Goal: Task Accomplishment & Management: Manage account settings

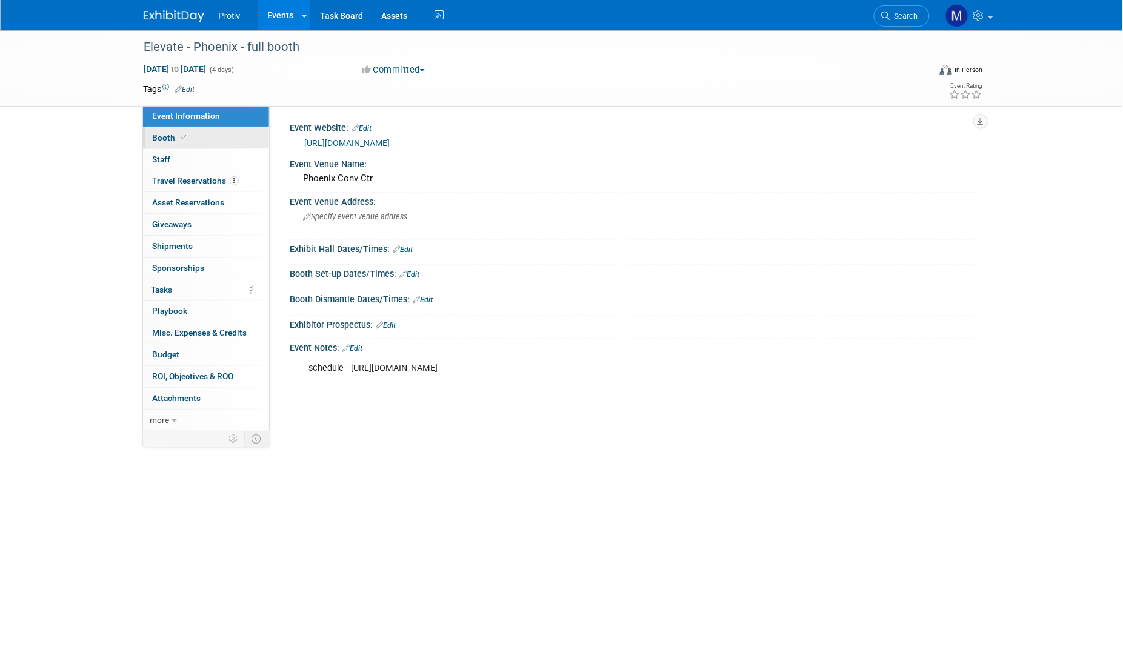
click at [172, 138] on span "Booth" at bounding box center [171, 138] width 37 height 10
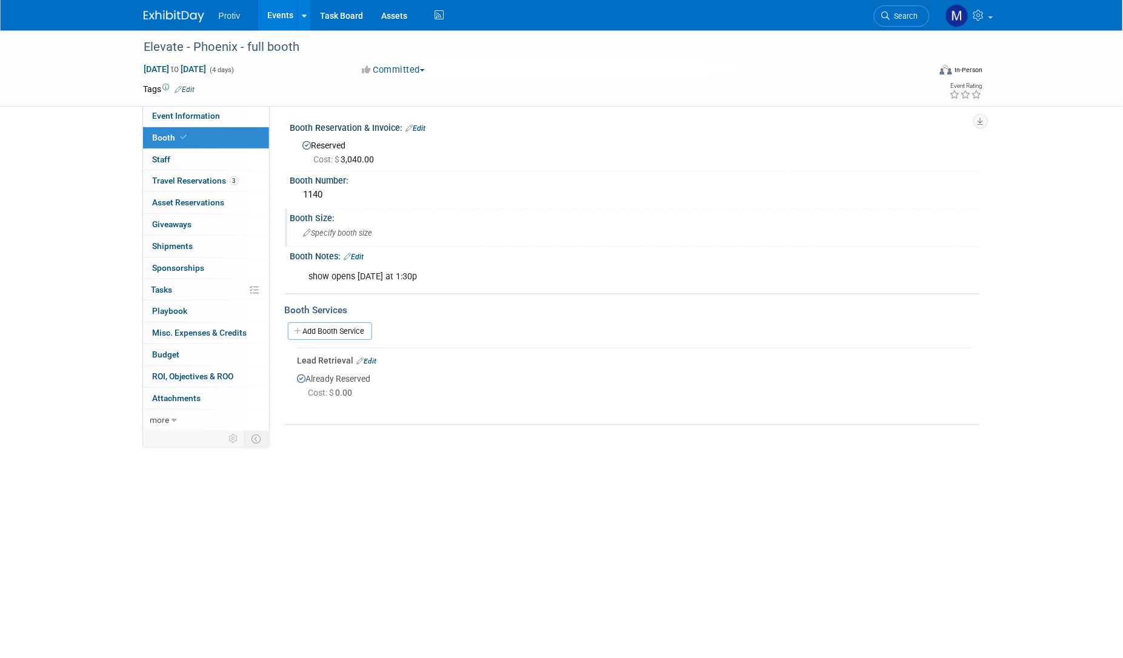
click at [337, 234] on span "Specify booth size" at bounding box center [338, 233] width 69 height 9
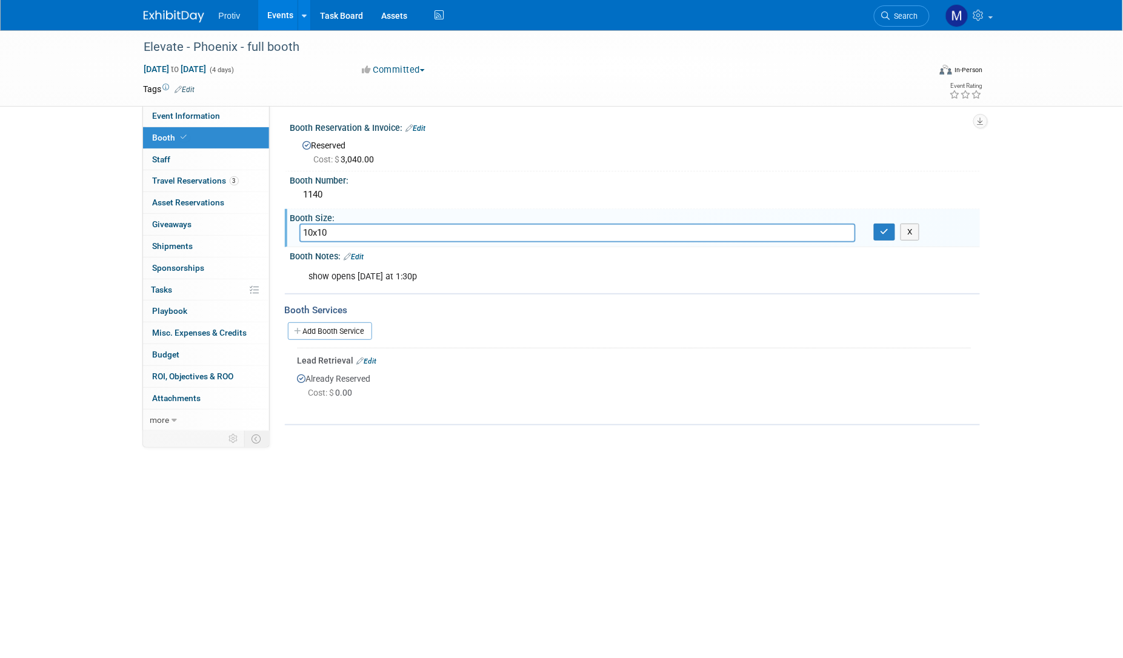
type input "10x10"
click at [379, 459] on div "Elevate - Phoenix - full booth Nov 2, 2025 to Nov 5, 2025 (4 days) Nov 2, 2025 …" at bounding box center [561, 291] width 1123 height 522
click at [882, 235] on button "button" at bounding box center [885, 232] width 22 height 17
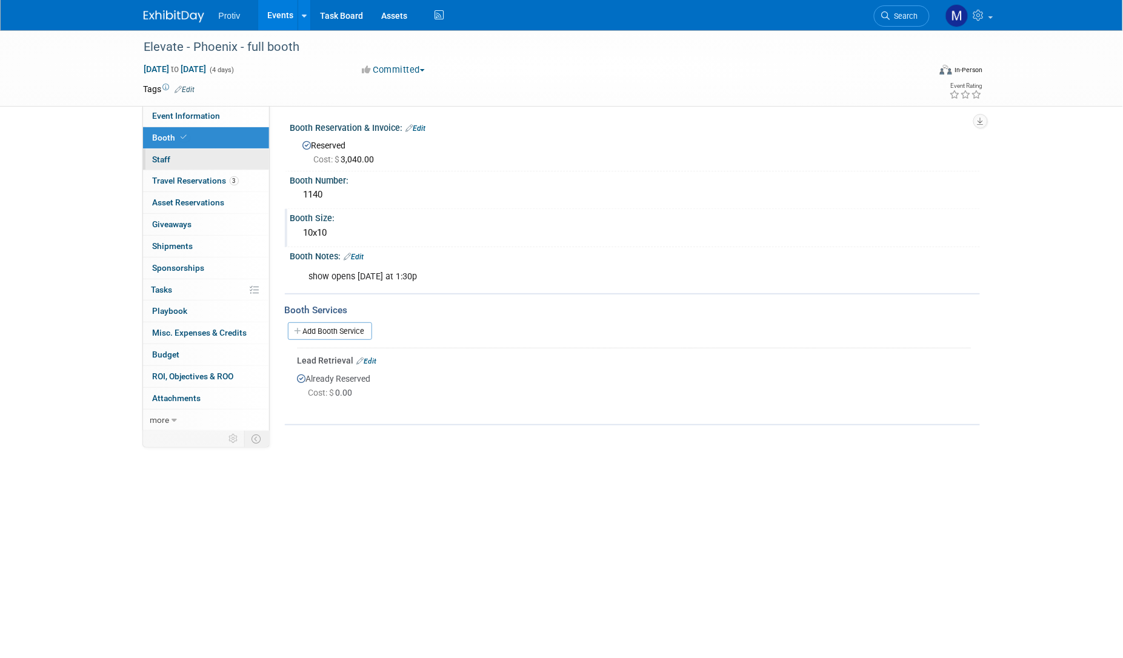
click at [161, 159] on span "Staff 0" at bounding box center [162, 160] width 18 height 10
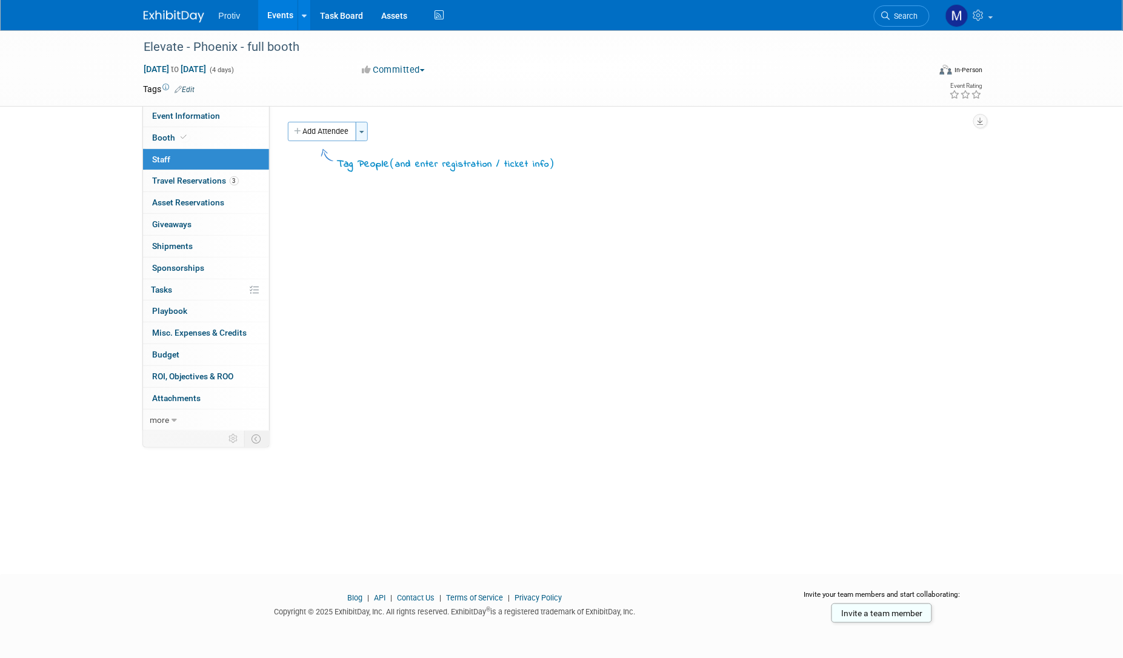
click at [363, 132] on span "button" at bounding box center [361, 132] width 5 height 2
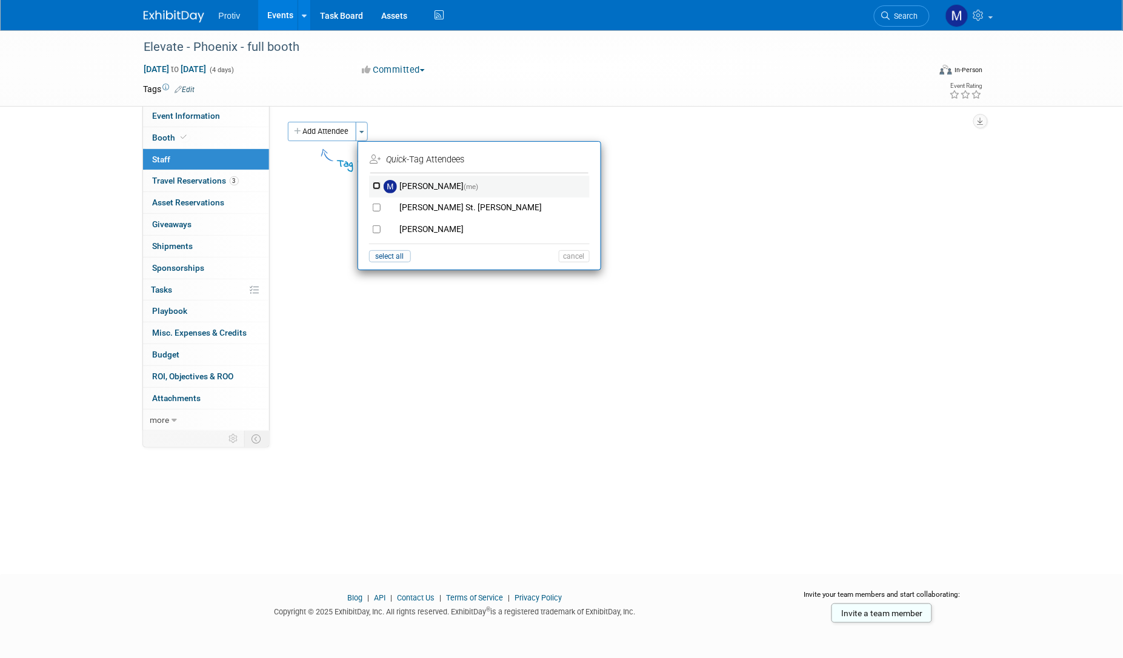
click at [378, 188] on input "Michael Fortinberry (me)" at bounding box center [377, 186] width 8 height 8
checkbox input "true"
click at [575, 164] on button "Apply" at bounding box center [570, 159] width 37 height 18
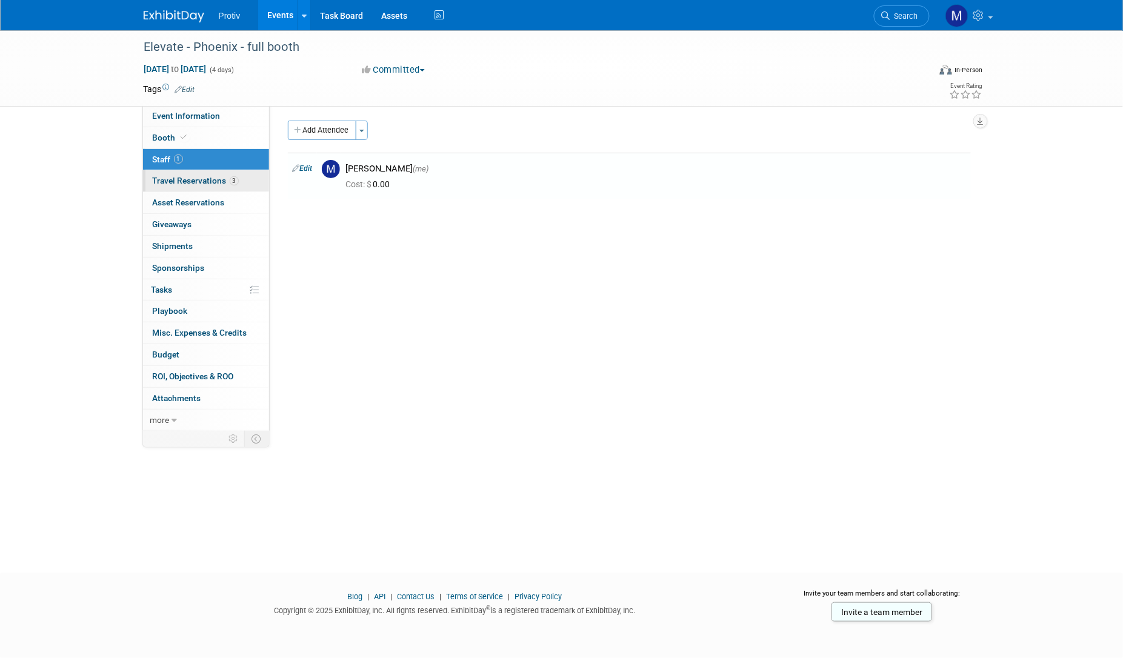
click at [177, 184] on span "Travel Reservations 3" at bounding box center [196, 181] width 86 height 10
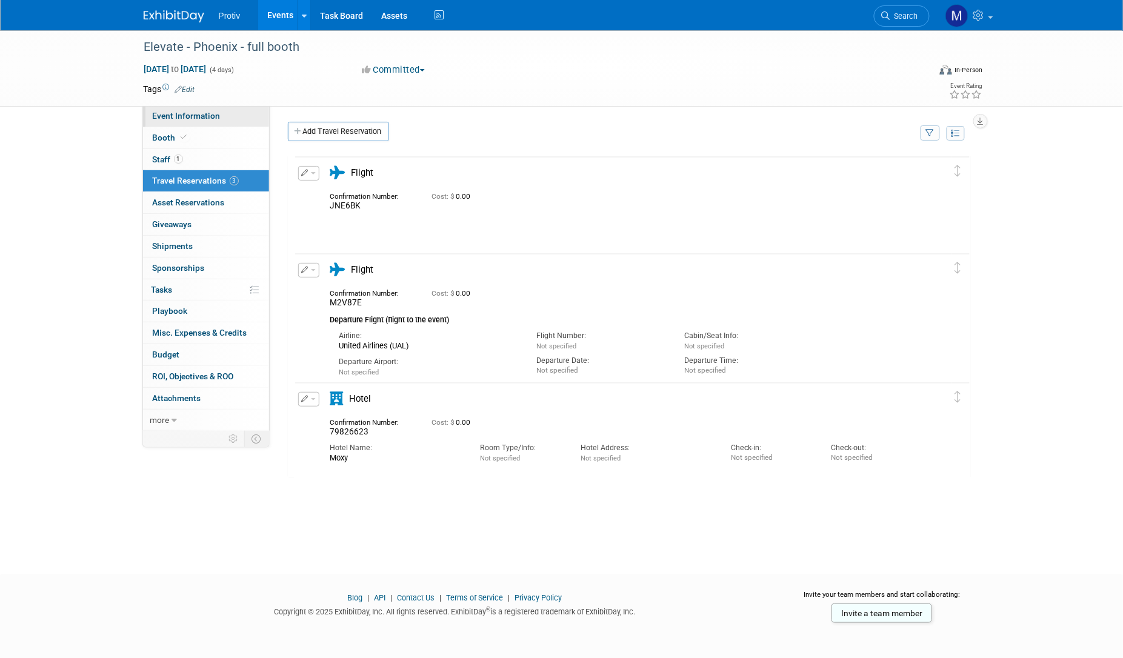
click at [183, 116] on span "Event Information" at bounding box center [187, 116] width 68 height 10
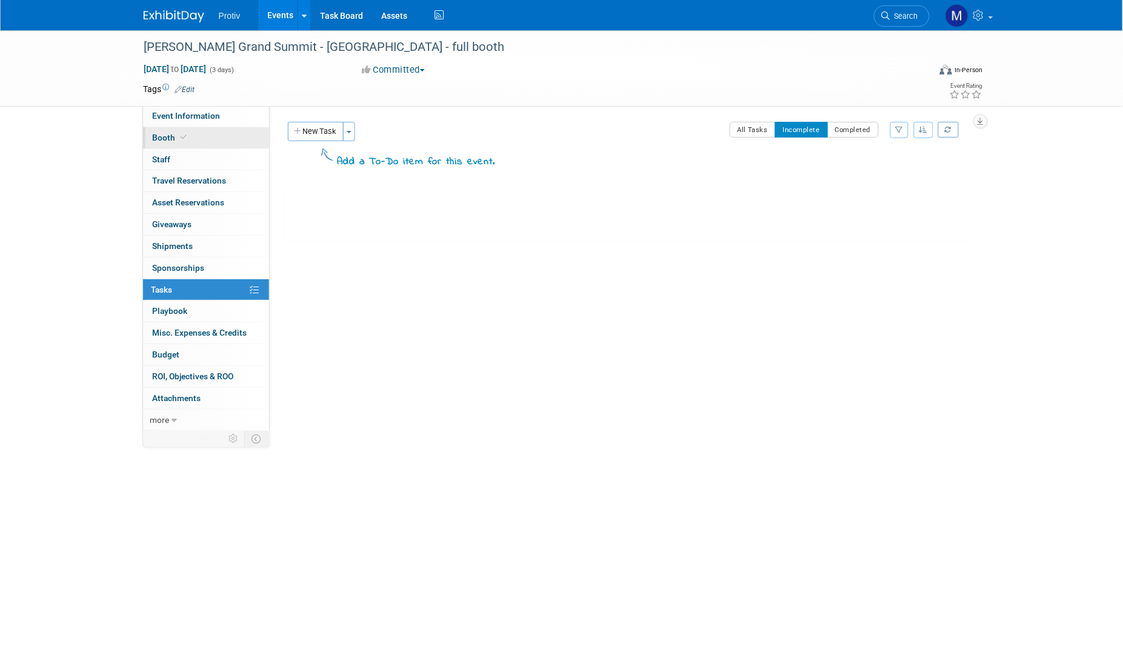
click at [168, 137] on span "Booth" at bounding box center [171, 138] width 37 height 10
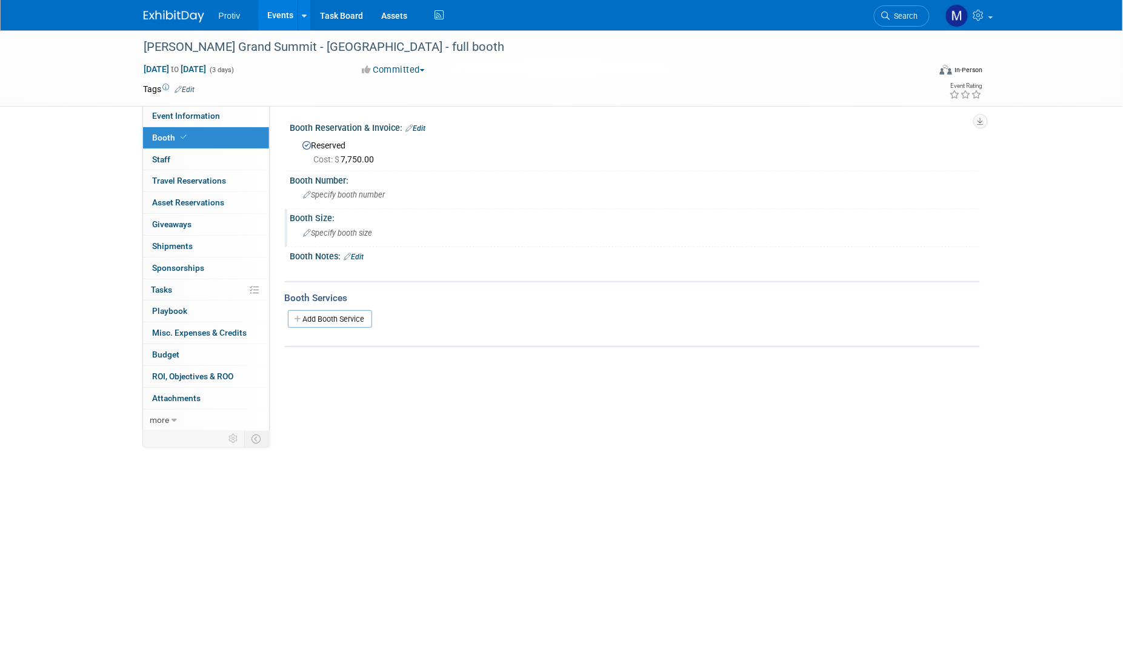
click at [335, 233] on span "Specify booth size" at bounding box center [338, 233] width 69 height 9
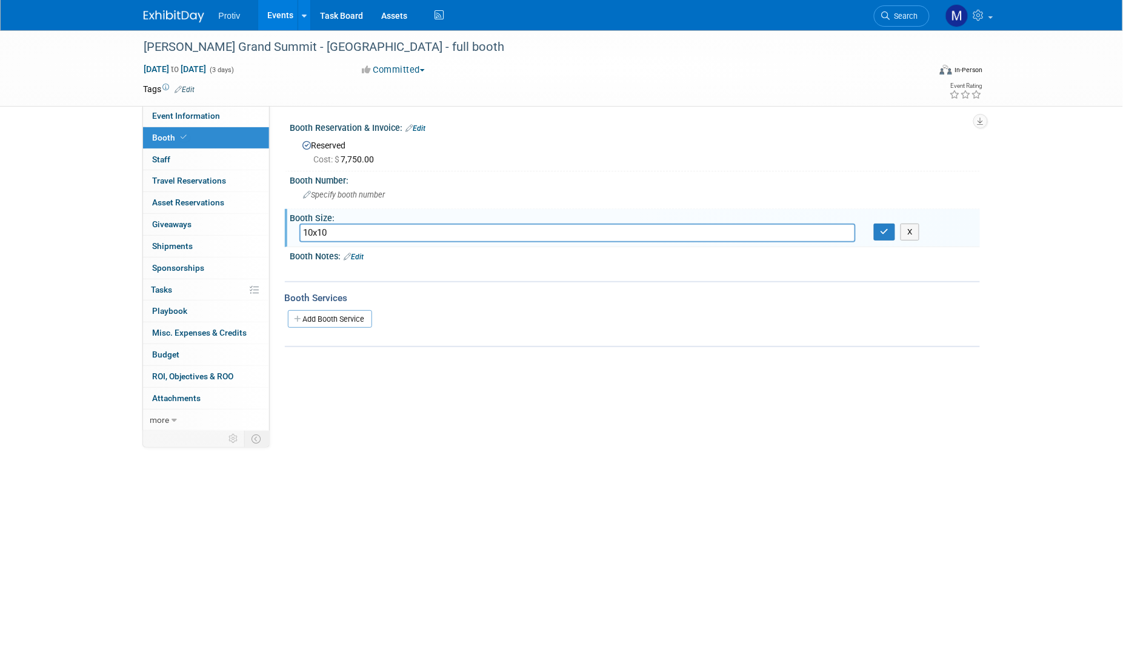
drag, startPoint x: 337, startPoint y: 228, endPoint x: 281, endPoint y: 229, distance: 56.4
click at [281, 229] on div "Event Website: Edit Event Venue Name: Hyatt Regency [GEOGRAPHIC_DATA] Event Ven…" at bounding box center [625, 269] width 710 height 328
type input "table top"
click at [407, 388] on div "Event Website: Edit Event Venue Name: Hyatt Regency Seattle Event Venue Address…" at bounding box center [625, 269] width 710 height 328
click at [887, 239] on button "button" at bounding box center [885, 232] width 22 height 17
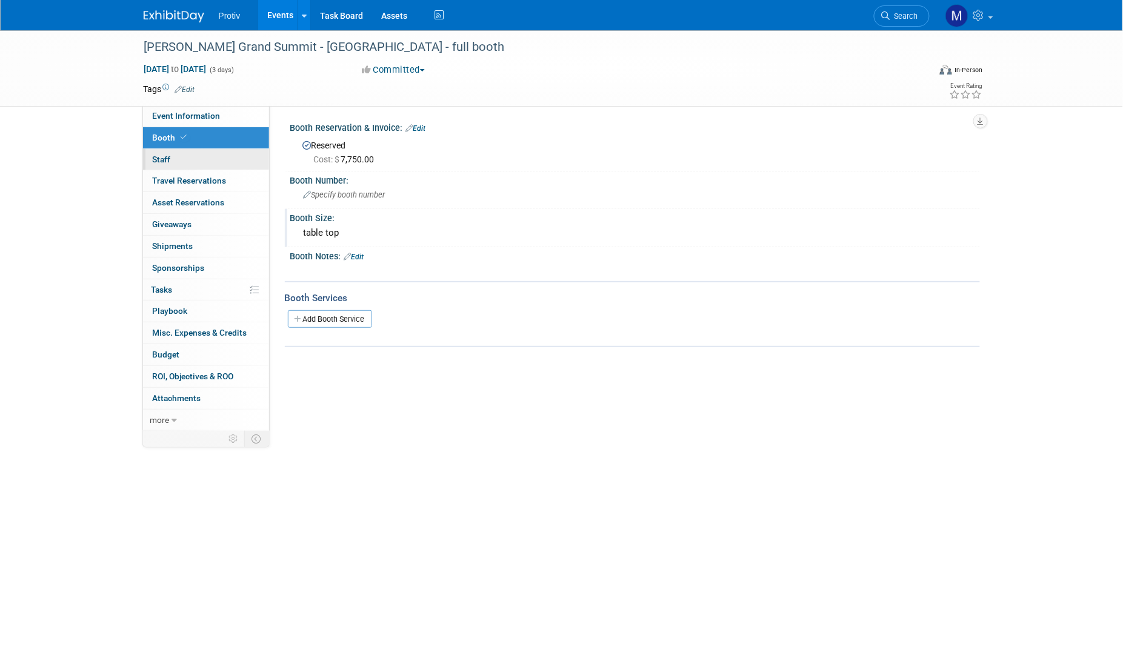
click at [162, 158] on span "Staff 0" at bounding box center [162, 160] width 18 height 10
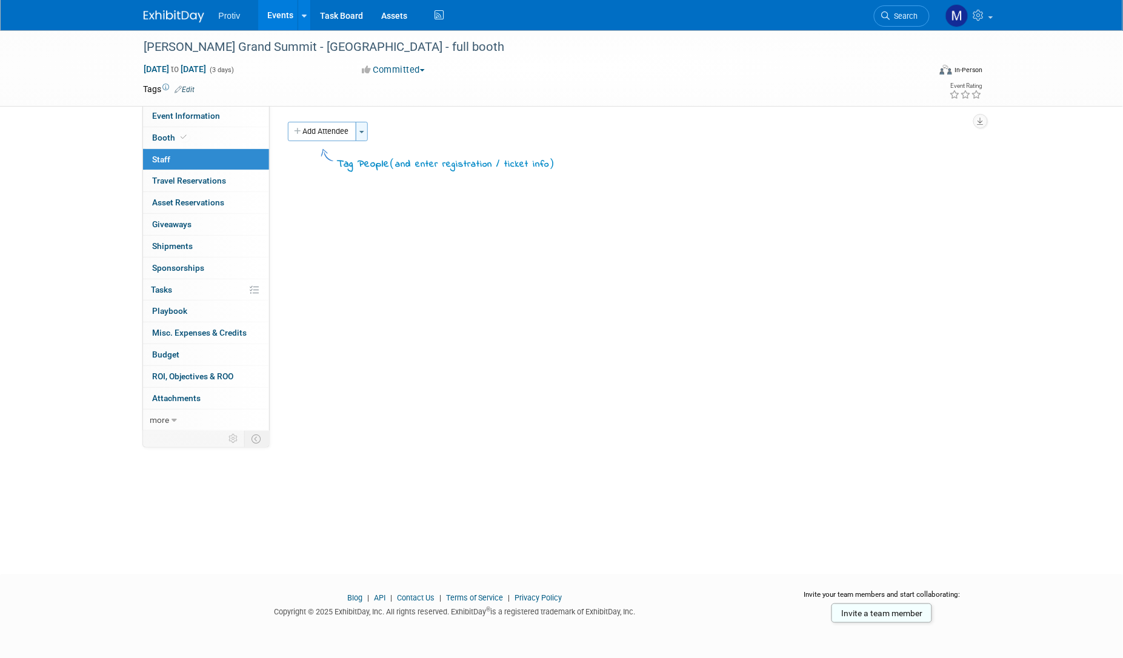
click at [363, 135] on button "Toggle Dropdown" at bounding box center [362, 131] width 12 height 19
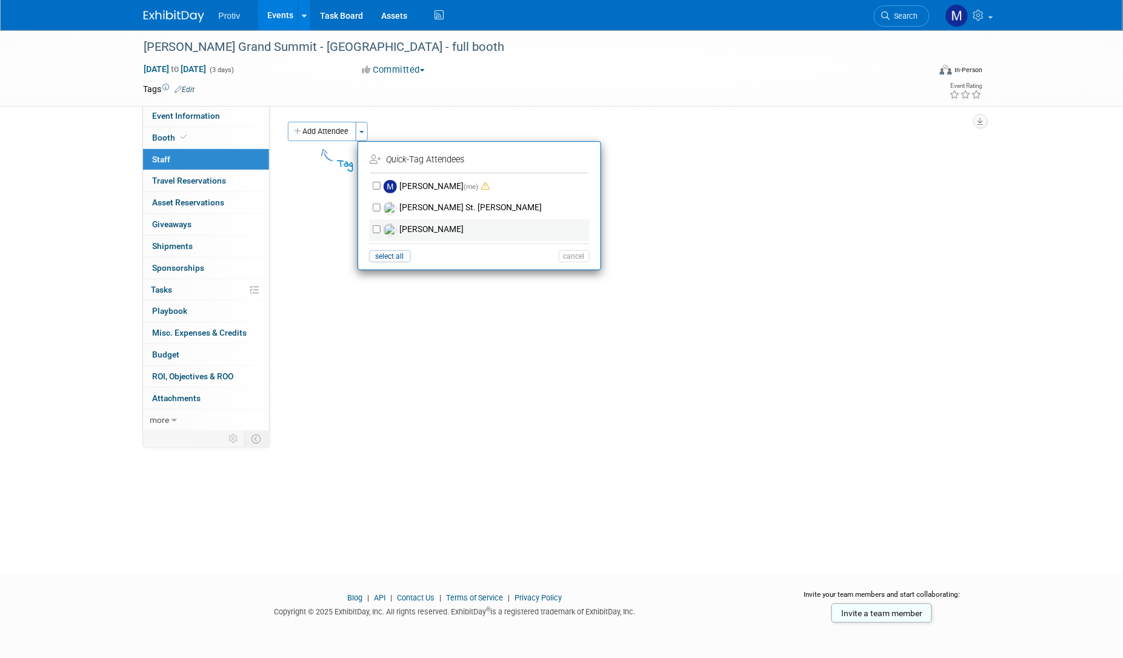
click at [372, 233] on div "Ryan McCallion" at bounding box center [479, 230] width 221 height 22
click at [375, 230] on input "Ryan McCallion" at bounding box center [377, 229] width 8 height 8
checkbox input "true"
click at [563, 163] on button "Apply" at bounding box center [570, 160] width 37 height 18
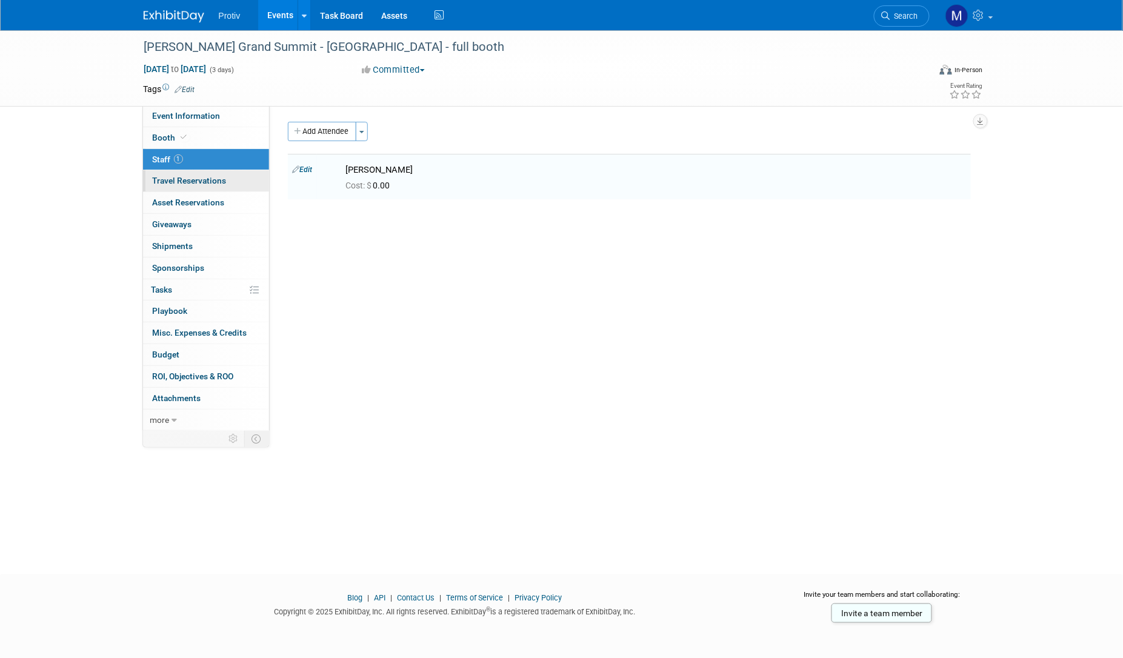
click at [181, 181] on span "Travel Reservations 0" at bounding box center [190, 181] width 74 height 10
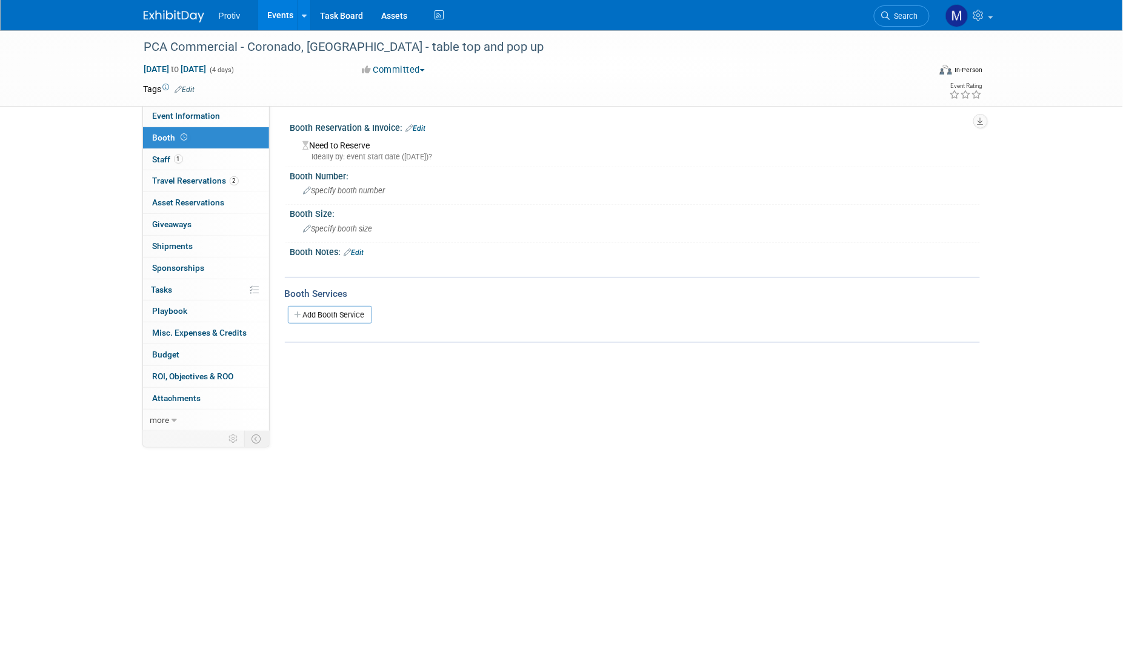
click at [419, 130] on link "Edit" at bounding box center [416, 128] width 20 height 8
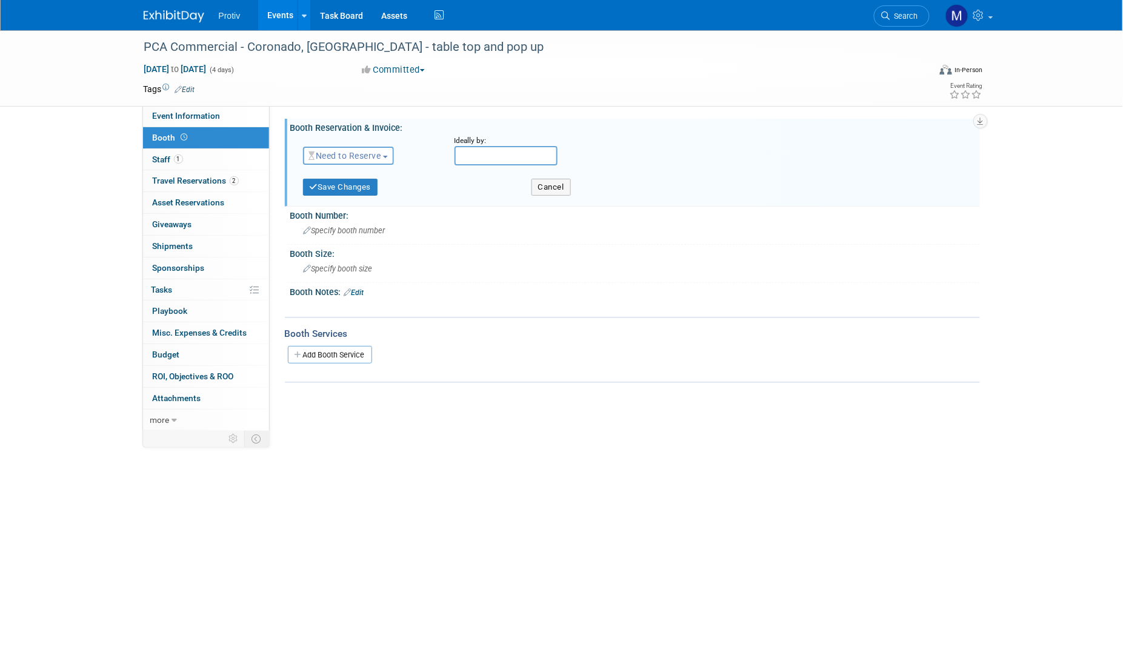
click at [376, 154] on span "Need to Reserve" at bounding box center [345, 156] width 72 height 10
click at [353, 190] on link "Reserved" at bounding box center [369, 193] width 130 height 17
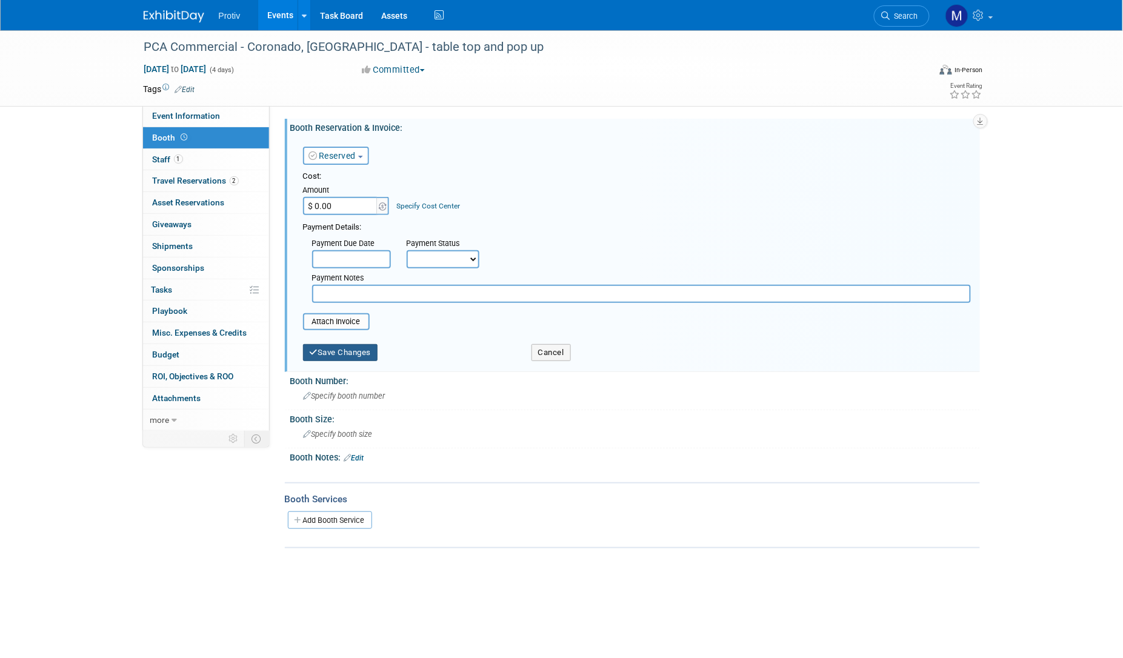
click at [356, 345] on button "Save Changes" at bounding box center [340, 352] width 75 height 17
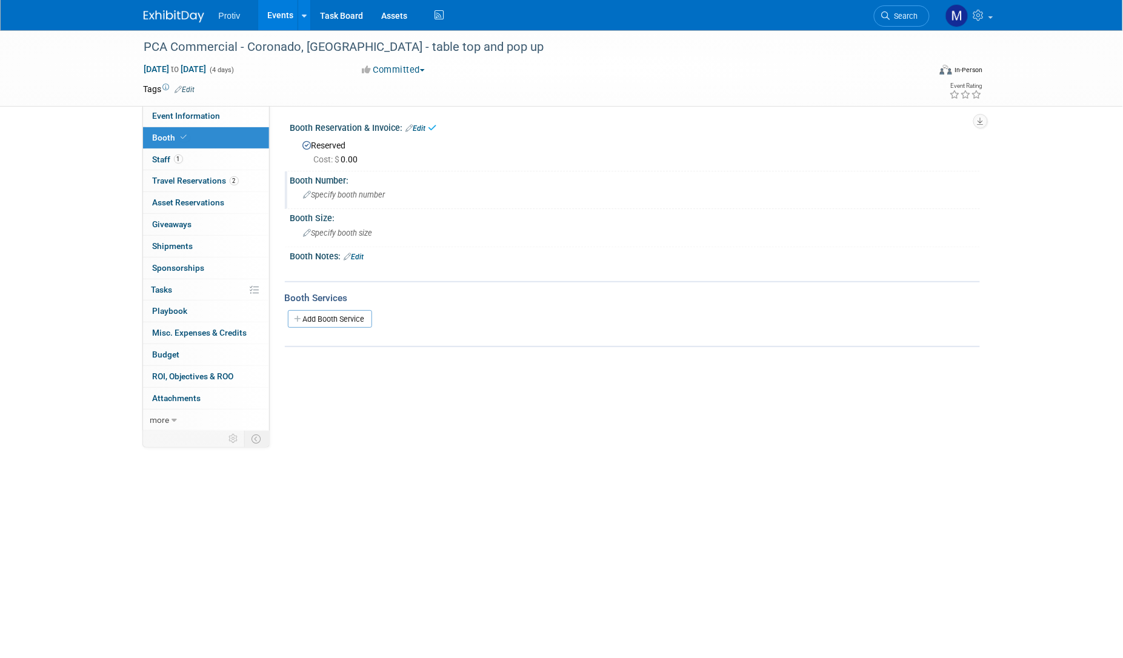
click at [377, 195] on span "Specify booth number" at bounding box center [345, 194] width 82 height 9
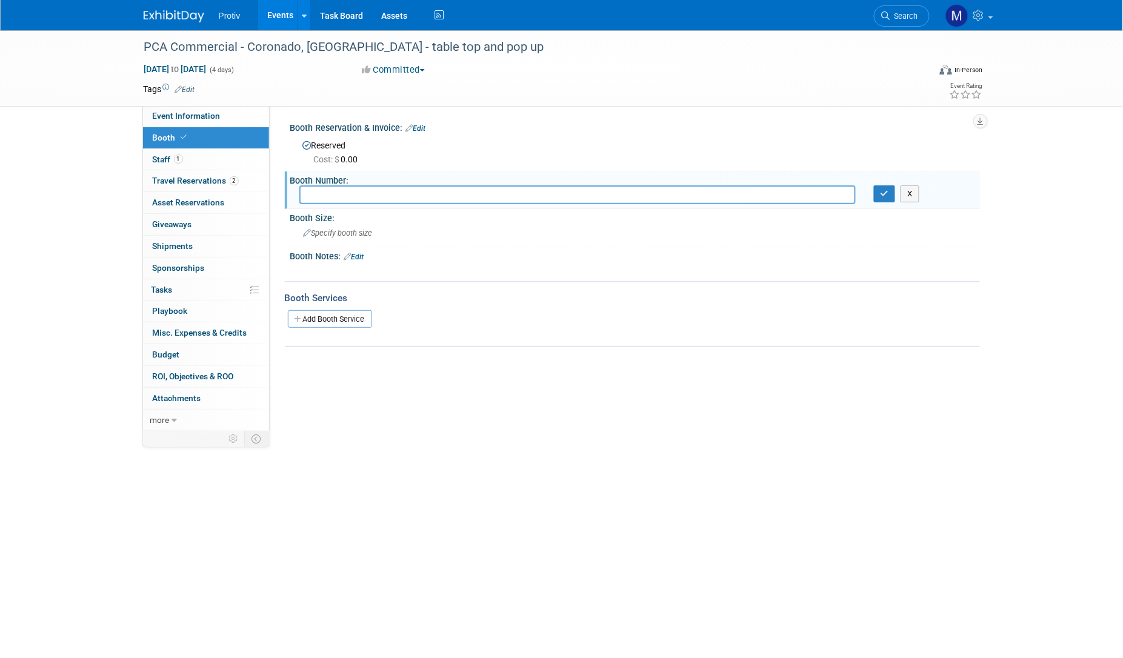
type input "t"
click at [332, 238] on div "Specify booth size" at bounding box center [635, 233] width 672 height 19
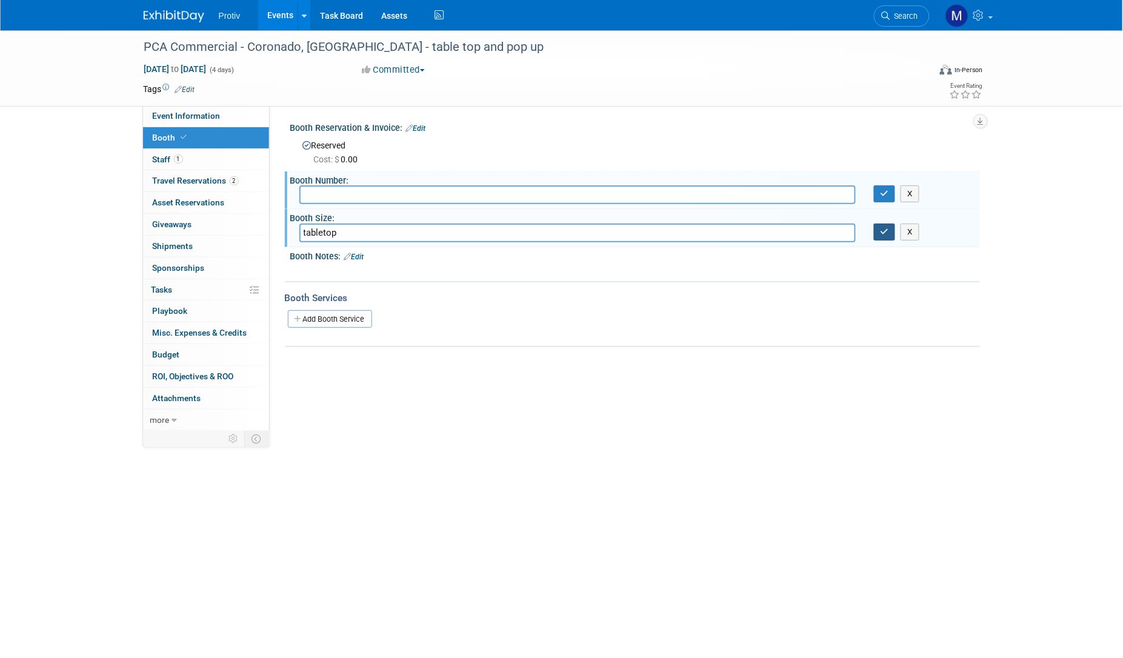
type input "tabletop"
click at [881, 232] on icon "button" at bounding box center [885, 232] width 8 height 8
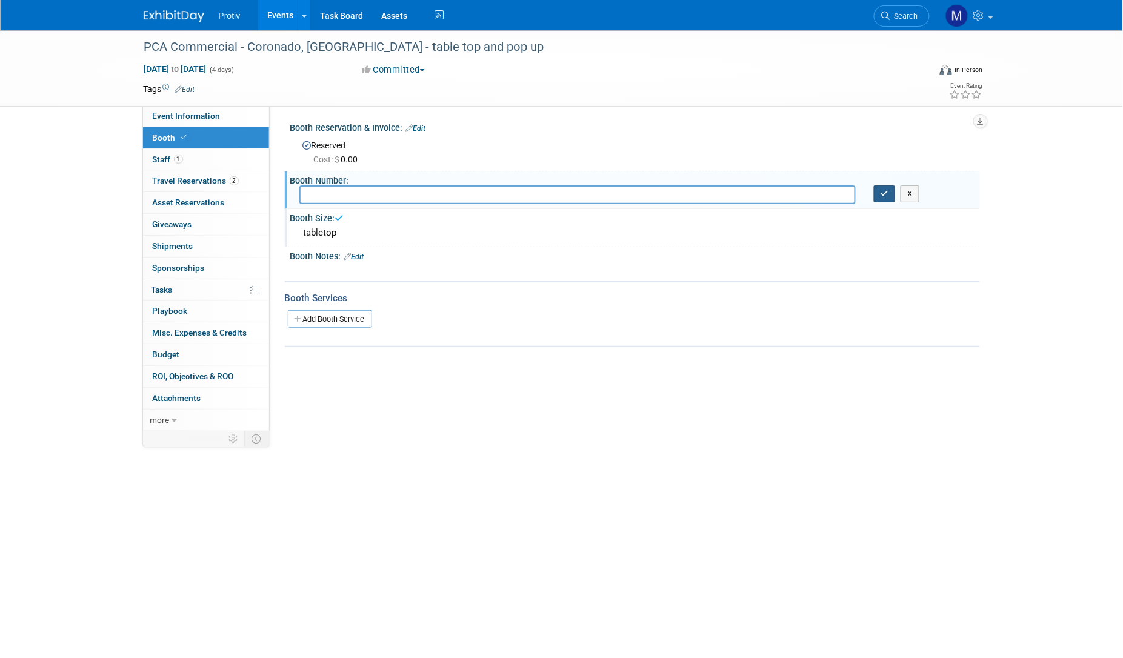
click at [883, 198] on button "button" at bounding box center [885, 193] width 22 height 17
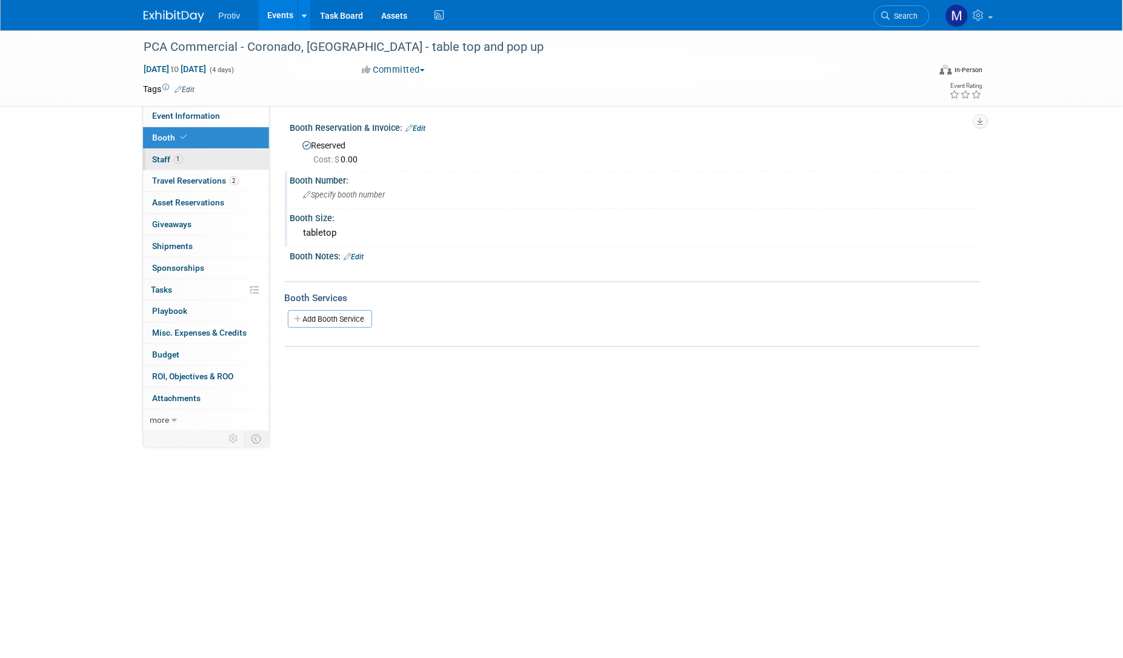
click at [164, 159] on span "Staff 1" at bounding box center [168, 160] width 30 height 10
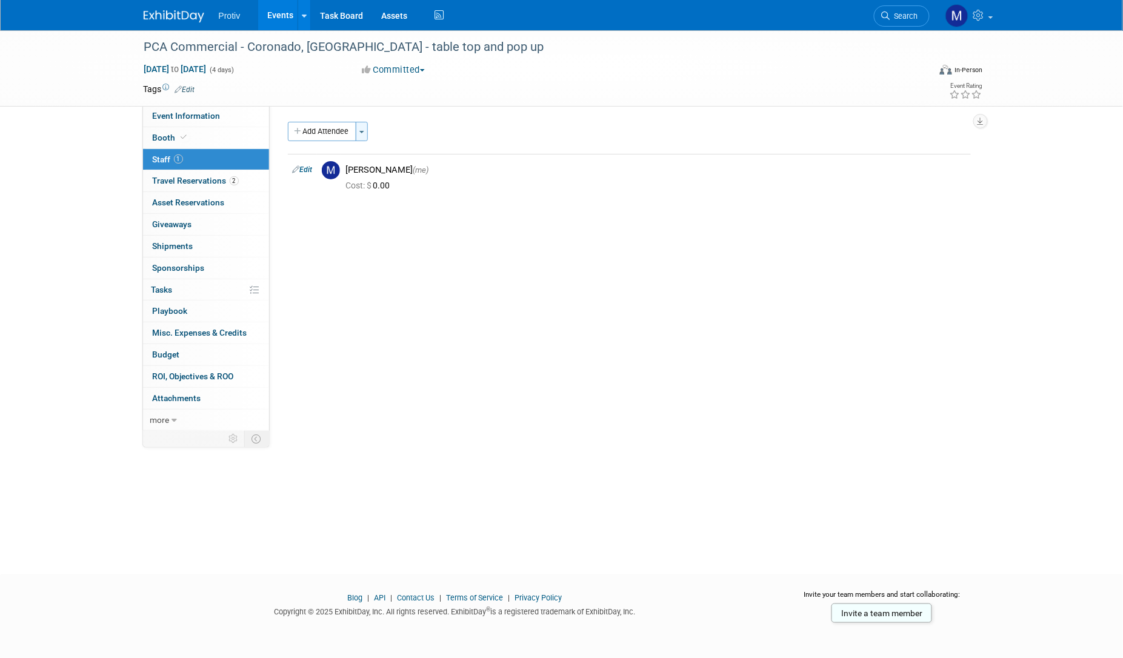
click at [364, 135] on button "Toggle Dropdown" at bounding box center [362, 131] width 12 height 19
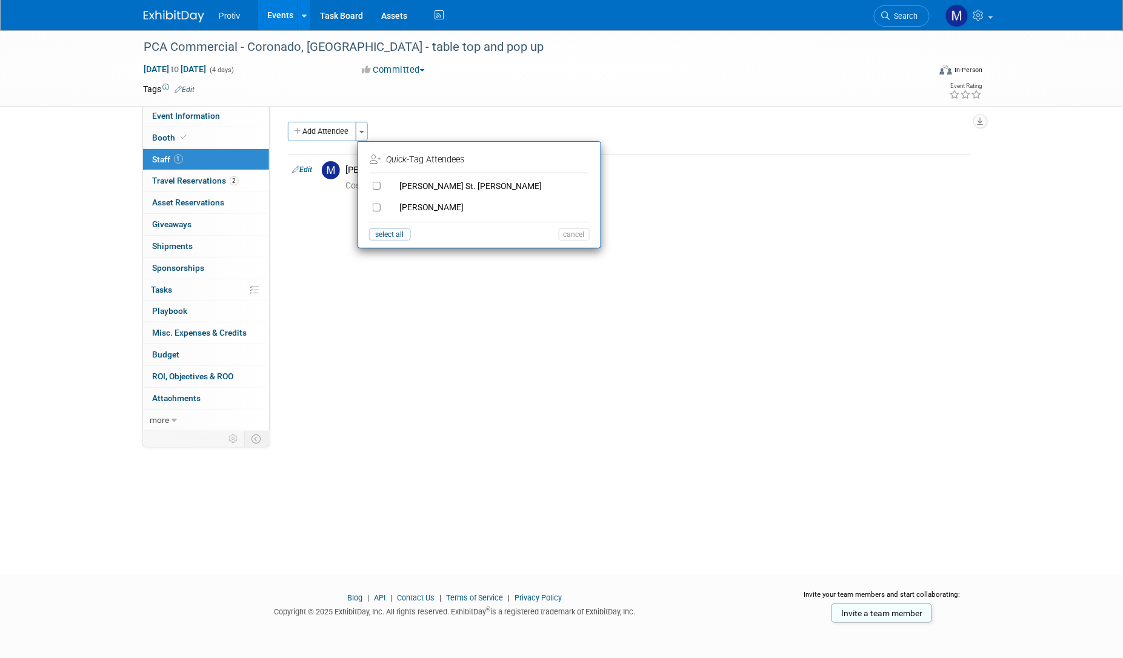
click at [401, 156] on icon "Quick" at bounding box center [397, 160] width 21 height 10
click at [322, 310] on div "Event Website: Edit https://www.pcapainted.org/event/commercial-conference-2025…" at bounding box center [625, 269] width 710 height 328
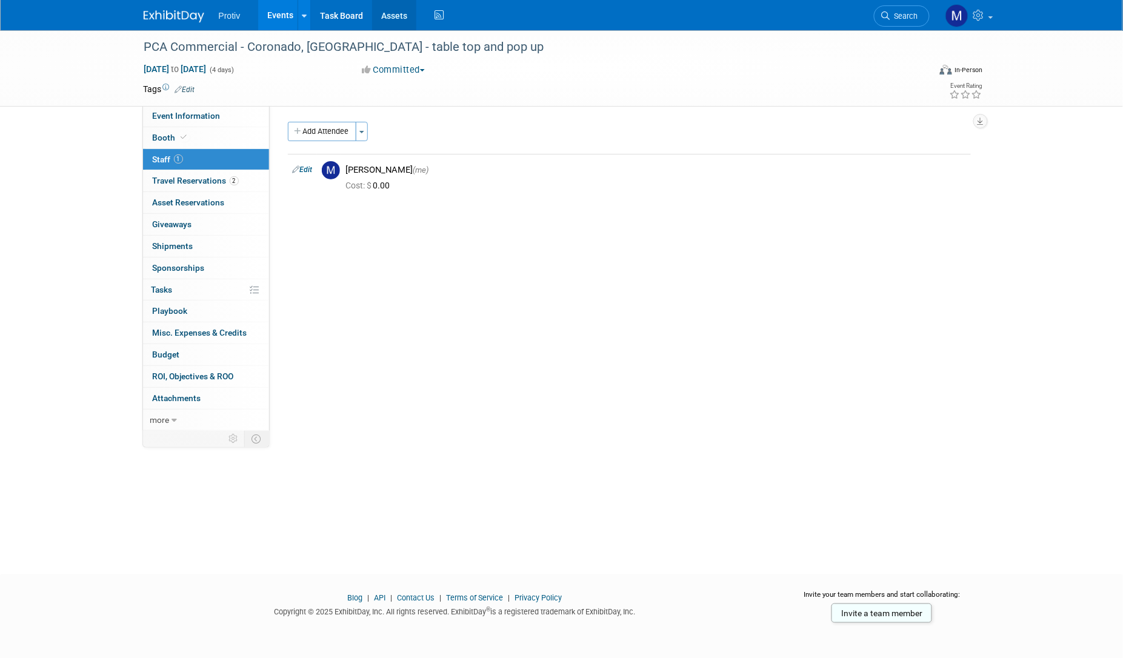
click at [386, 6] on link "Assets" at bounding box center [394, 15] width 44 height 30
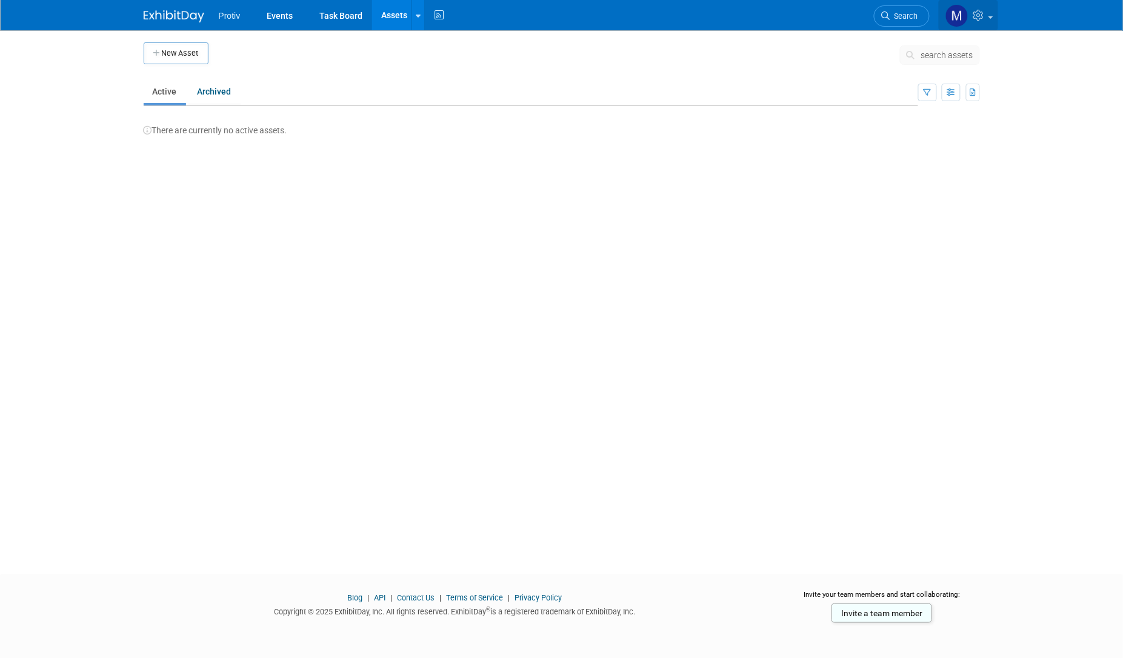
click at [990, 19] on link at bounding box center [968, 15] width 59 height 30
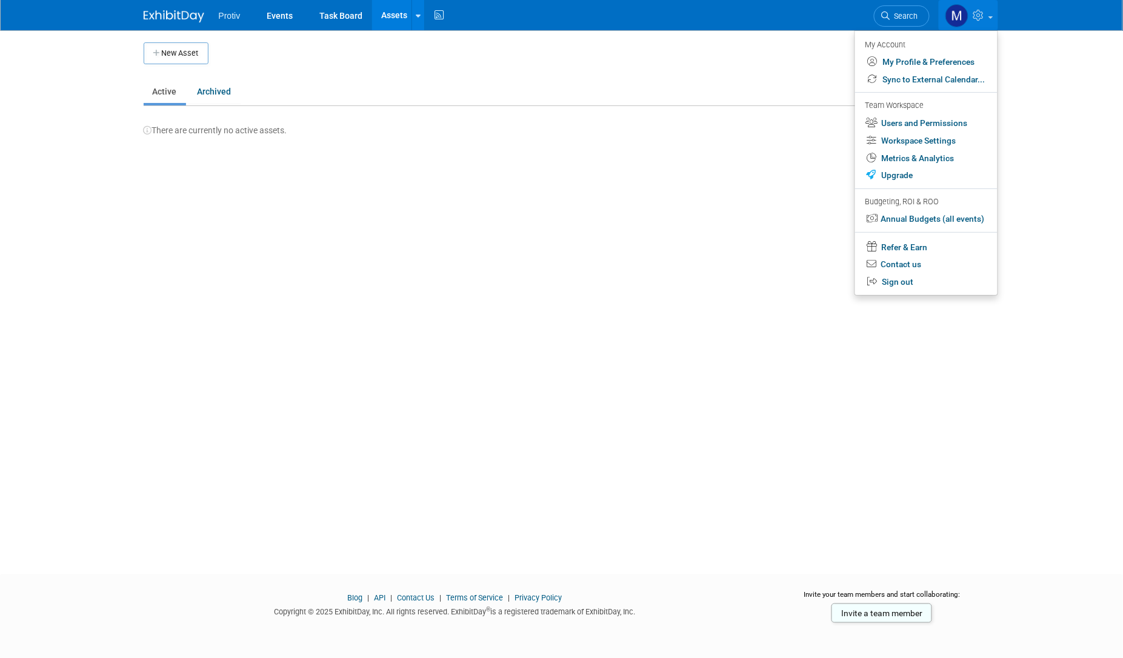
click at [161, 59] on button "New Asset" at bounding box center [176, 53] width 65 height 22
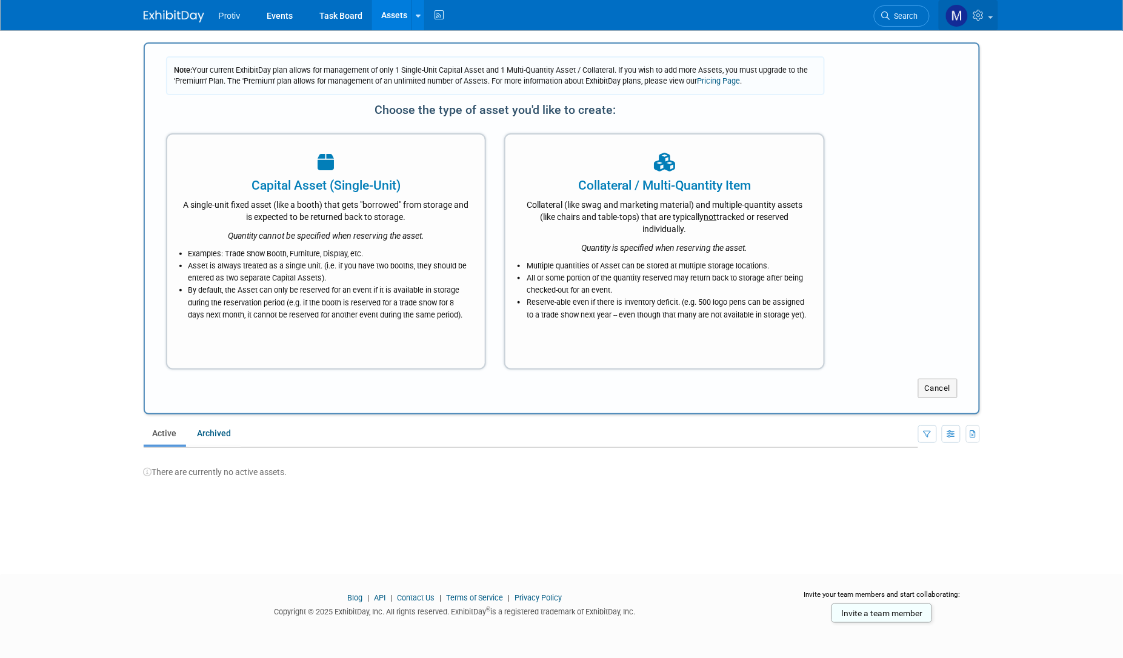
click at [986, 18] on icon at bounding box center [980, 15] width 14 height 11
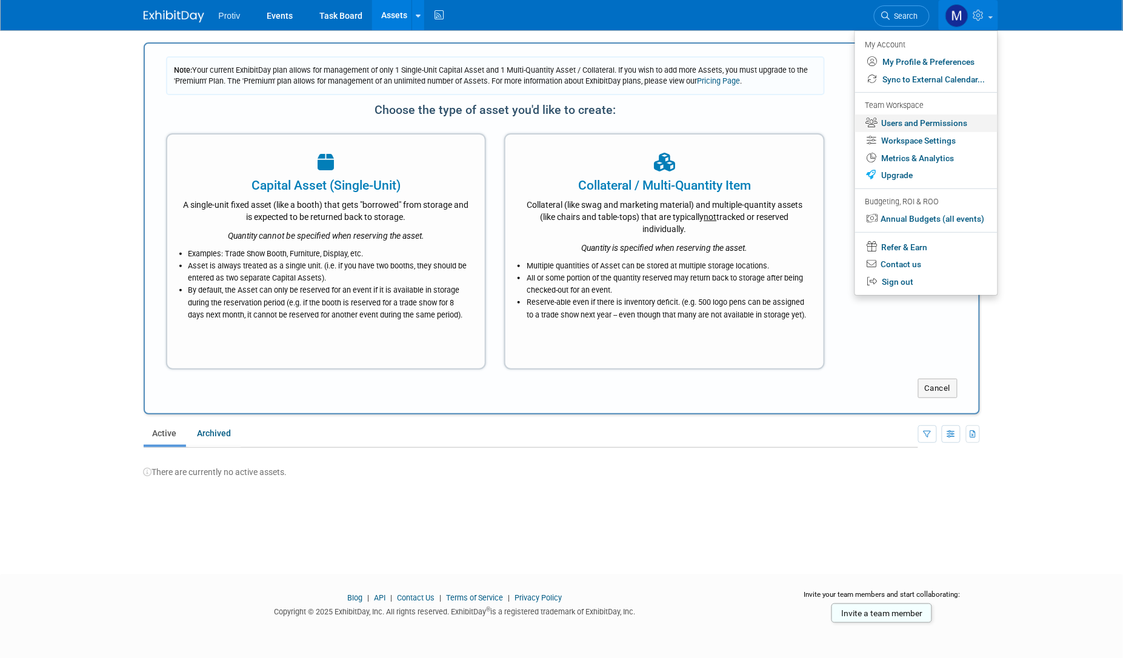
click at [902, 121] on link "Users and Permissions" at bounding box center [926, 124] width 142 height 18
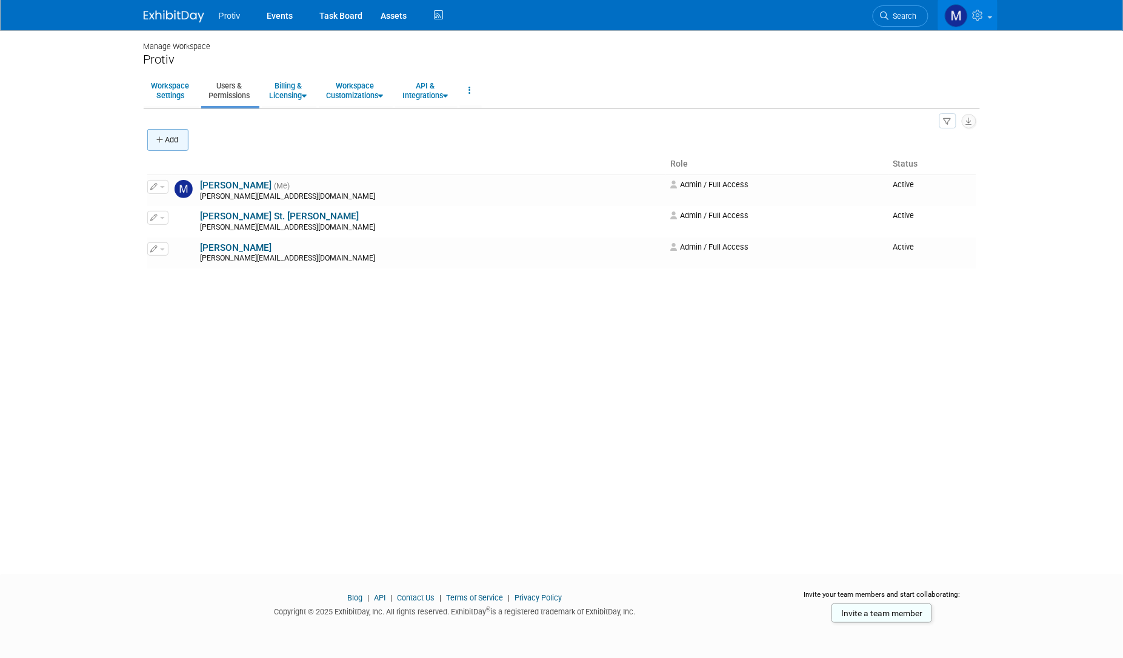
click at [162, 141] on icon "button" at bounding box center [161, 140] width 8 height 8
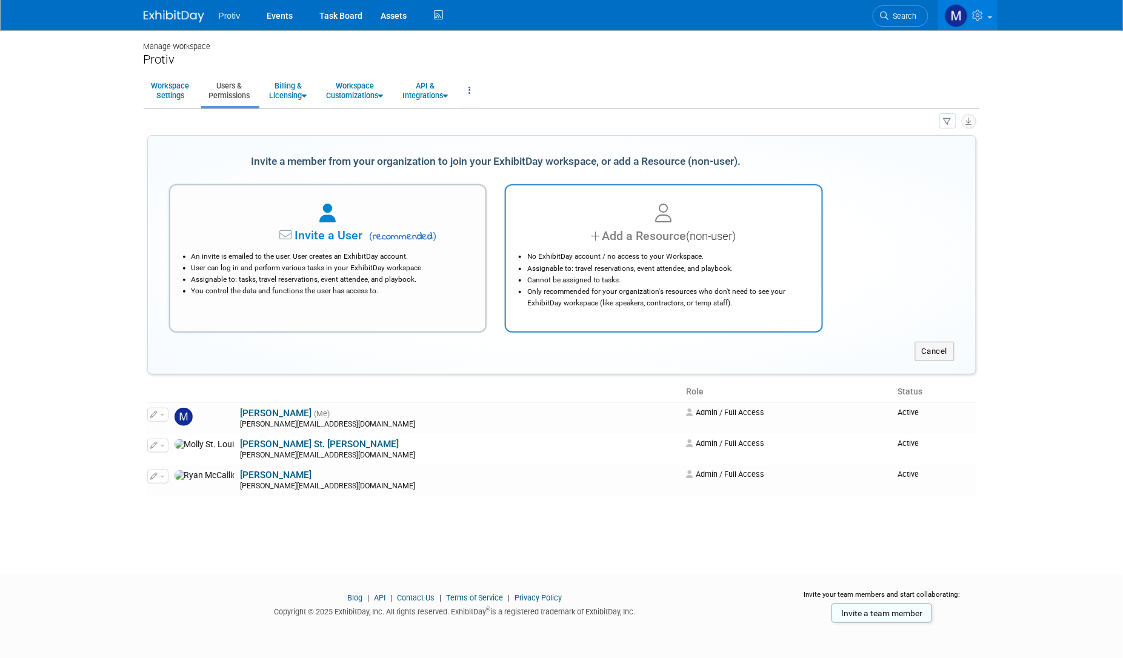
click at [613, 260] on li "No ExhibitDay account / no access to your Workspace." at bounding box center [666, 257] width 279 height 12
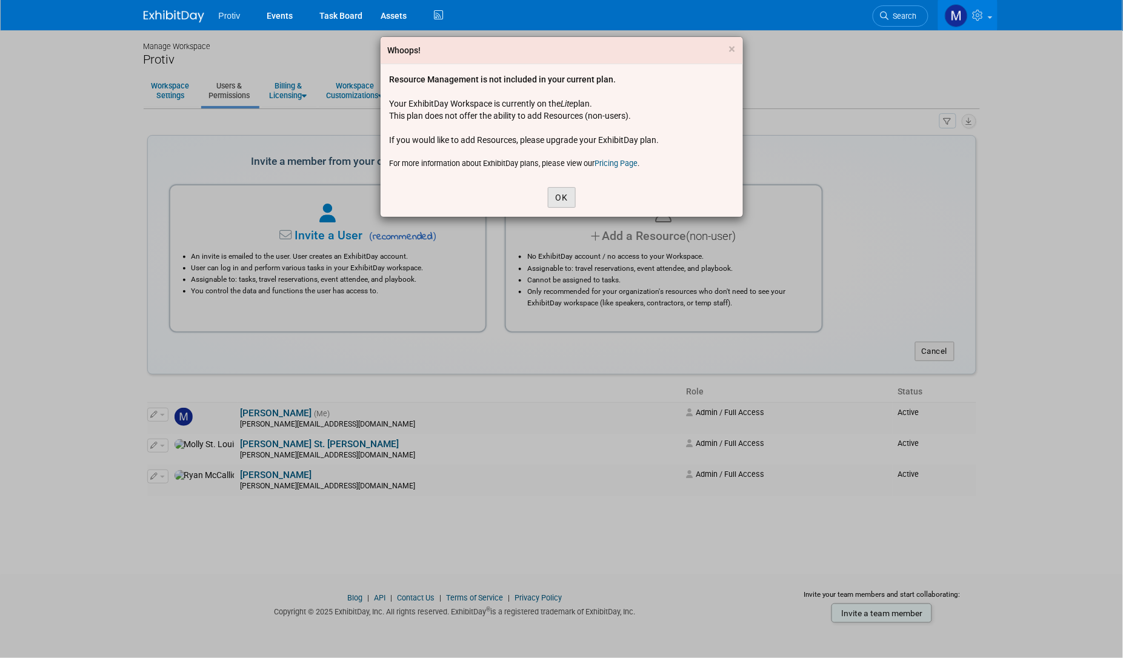
click at [567, 198] on button "OK" at bounding box center [562, 197] width 28 height 21
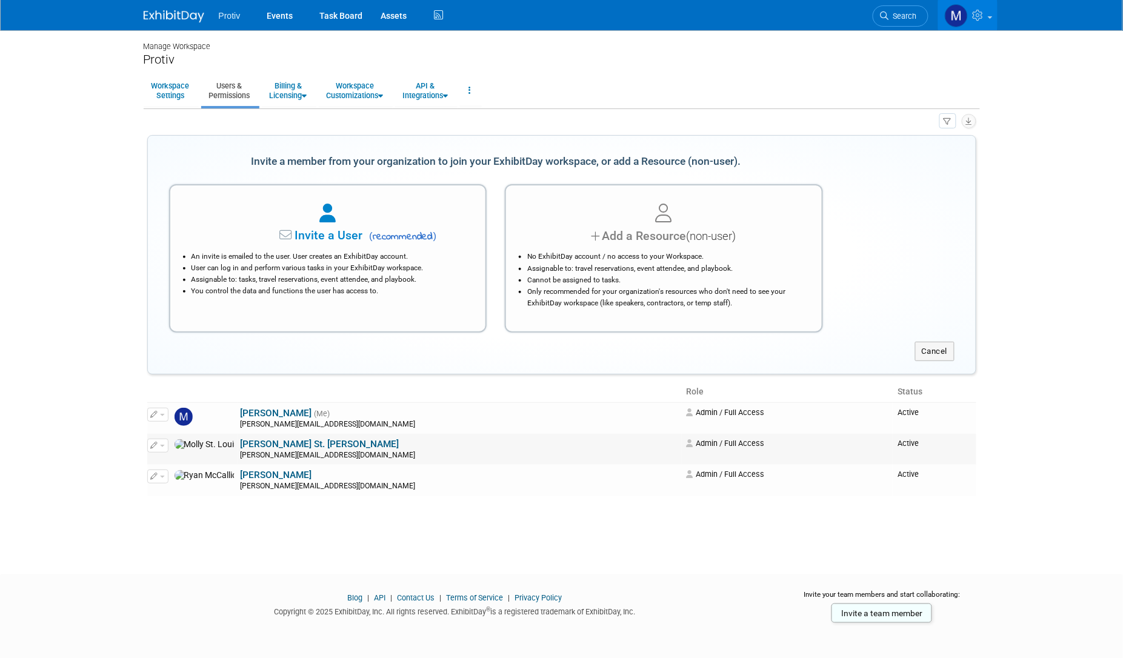
click at [159, 447] on button "button" at bounding box center [157, 445] width 21 height 13
click at [175, 464] on link "Edit" at bounding box center [196, 465] width 96 height 17
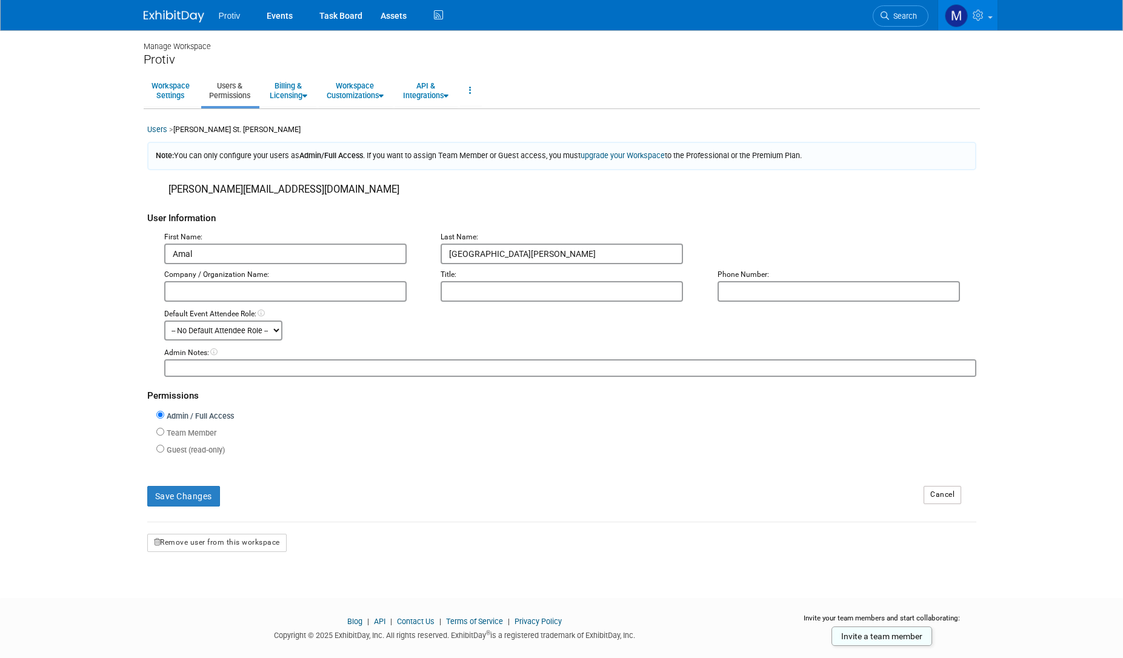
type input "Amal"
type input "[PERSON_NAME]"
click at [160, 428] on input "Team Member" at bounding box center [160, 432] width 8 height 8
radio input "true"
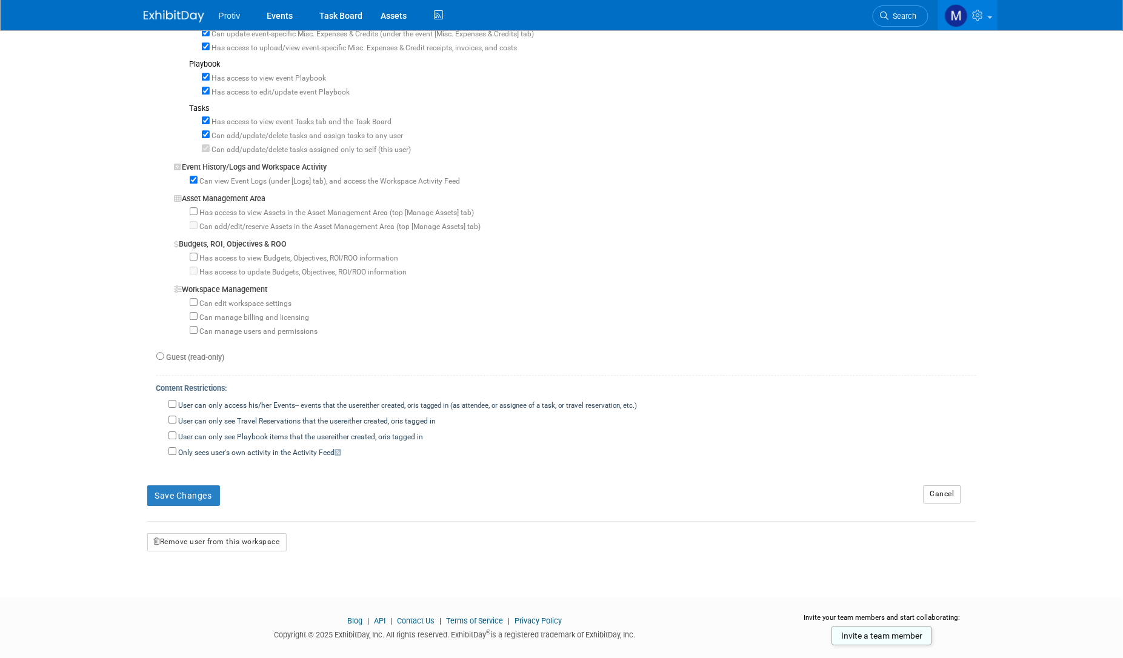
scroll to position [901, 0]
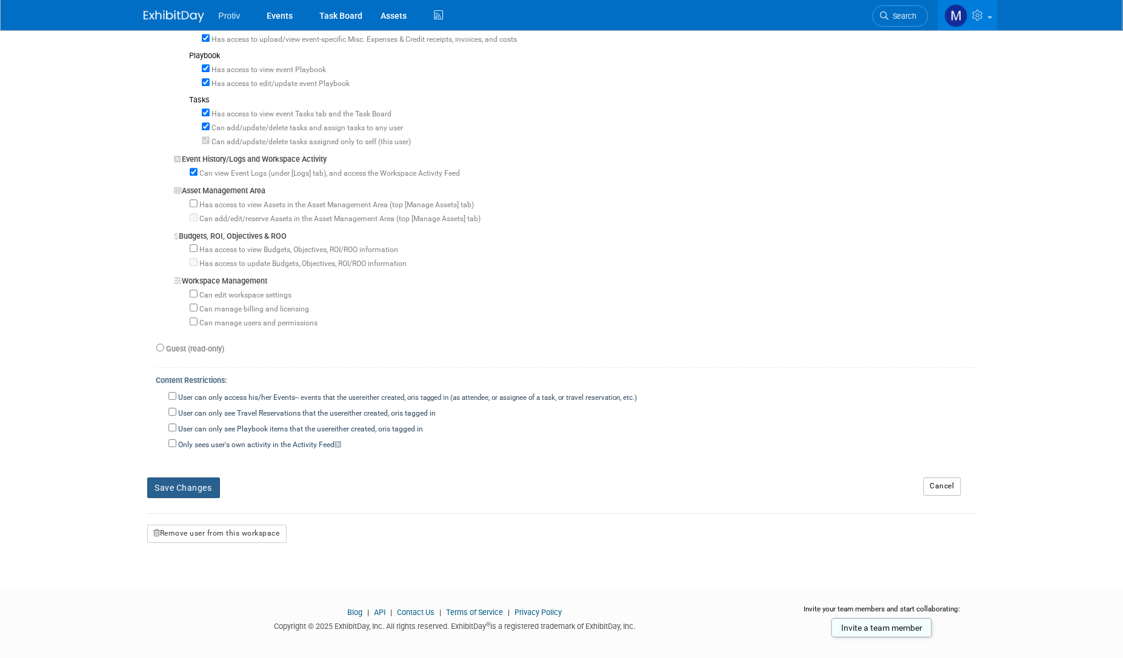
click at [188, 478] on button "Save Changes" at bounding box center [183, 488] width 73 height 21
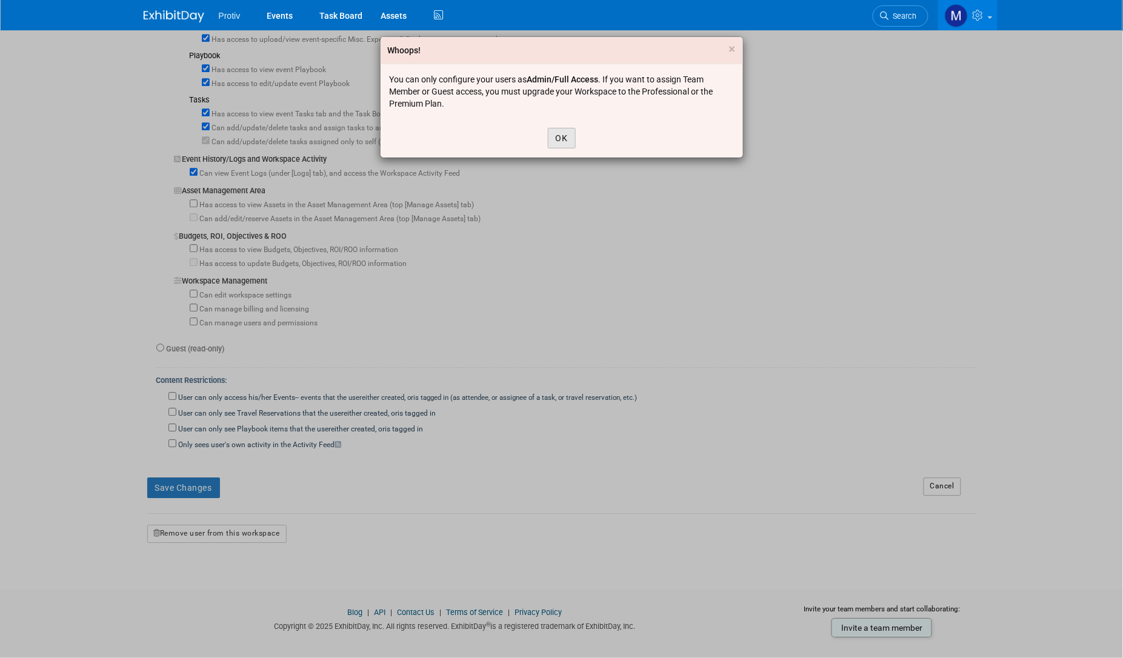
click at [567, 142] on button "OK" at bounding box center [562, 138] width 28 height 21
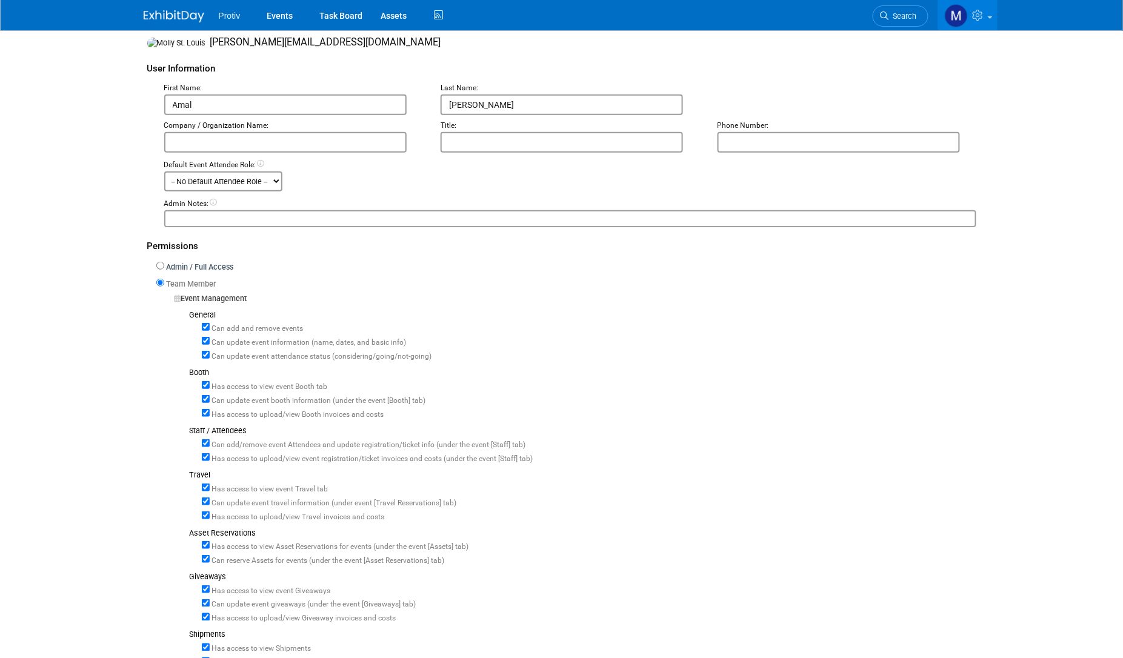
scroll to position [83, 0]
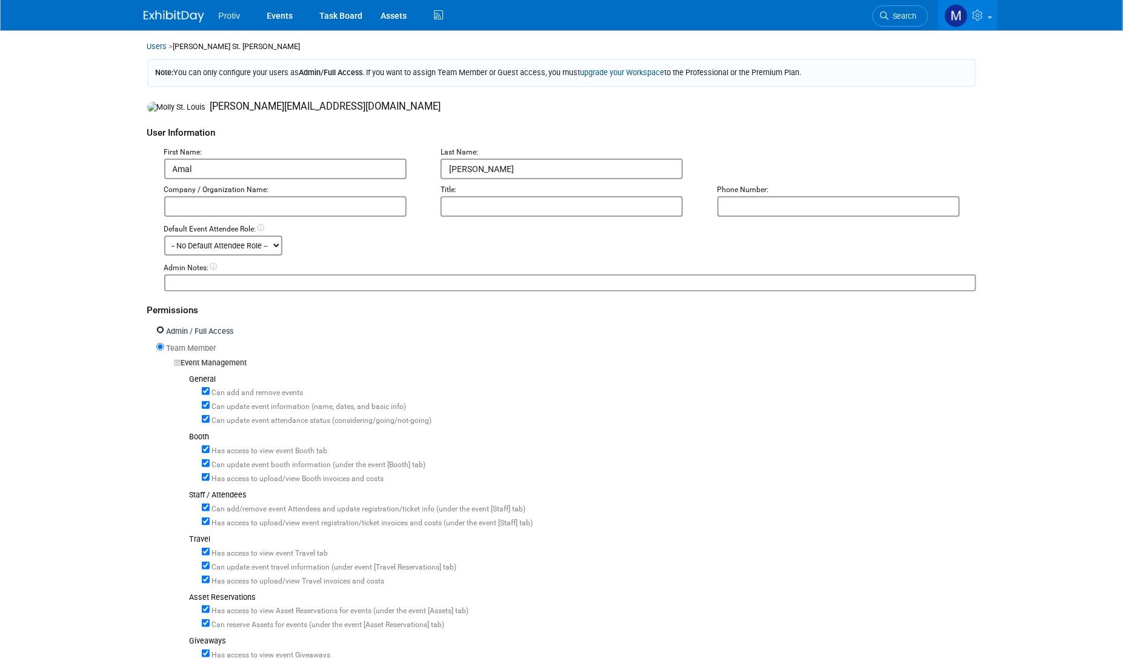
click at [159, 327] on input "Admin / Full Access" at bounding box center [160, 330] width 8 height 8
radio input "true"
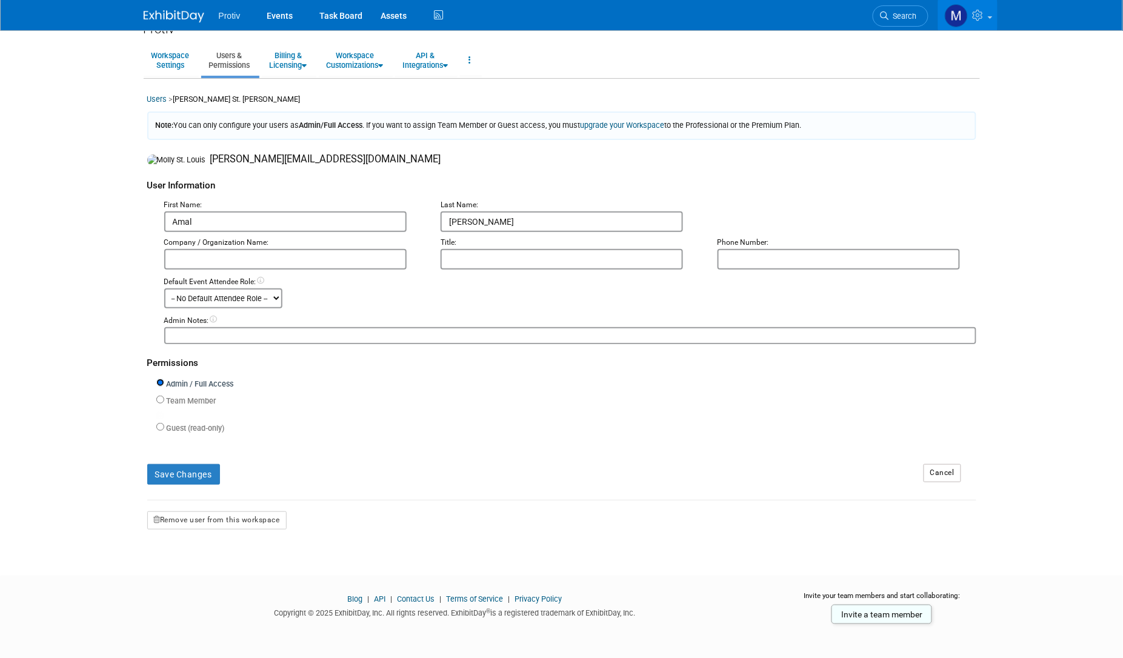
scroll to position [19, 0]
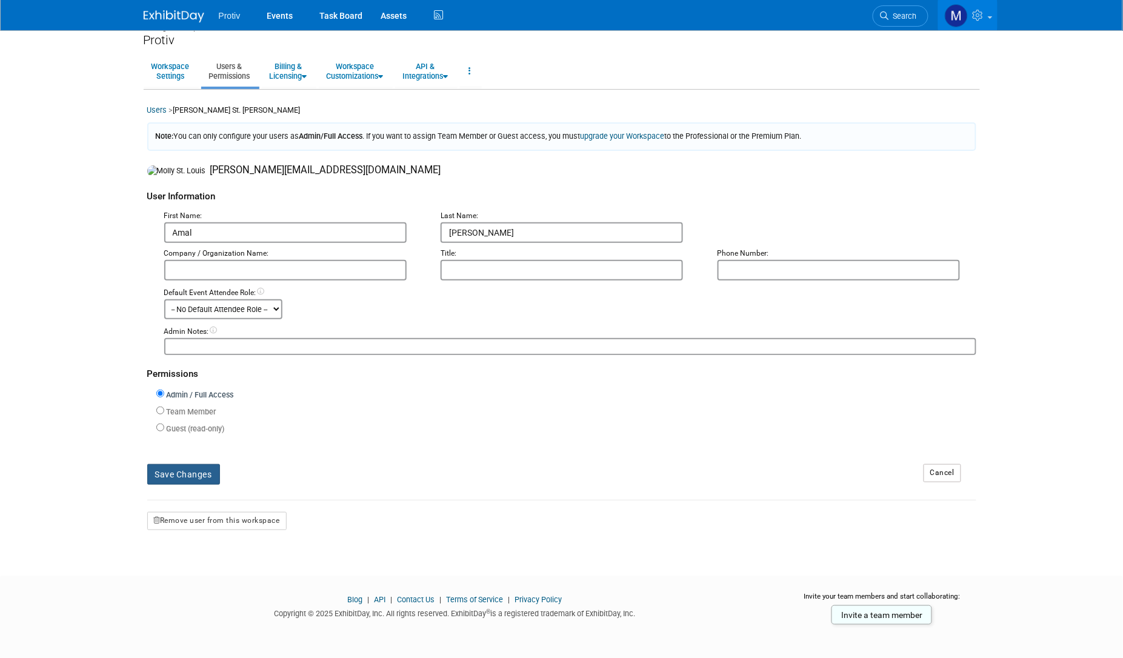
click at [191, 473] on button "Save Changes" at bounding box center [183, 474] width 73 height 21
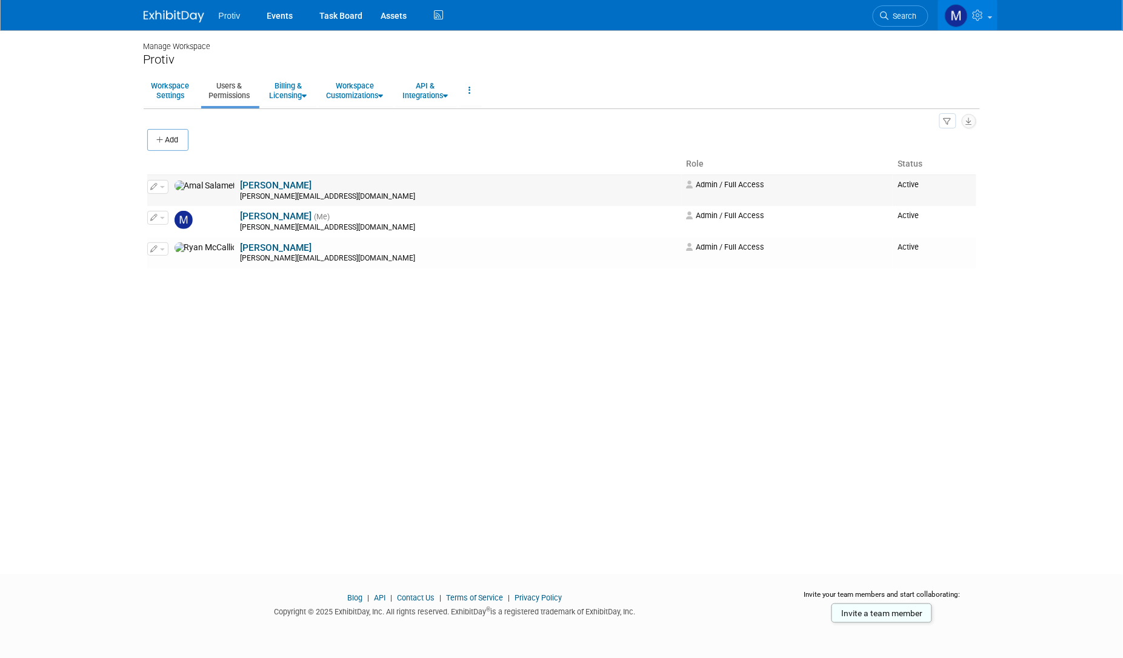
click at [156, 185] on icon "button" at bounding box center [154, 186] width 7 height 7
click at [166, 205] on icon at bounding box center [163, 206] width 9 height 8
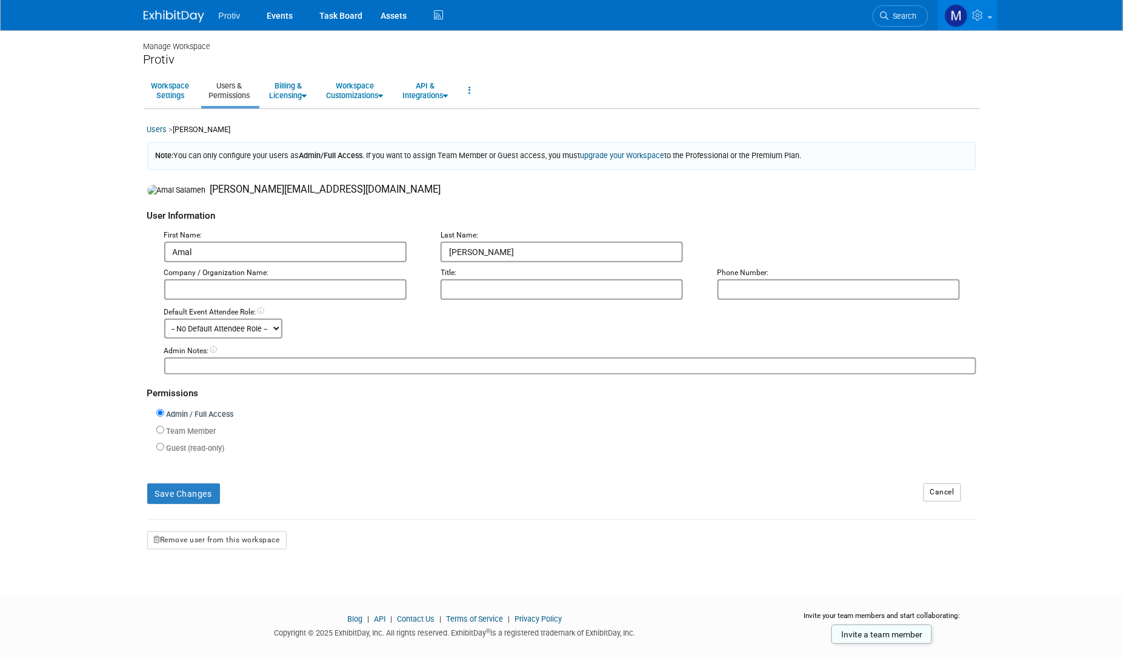
click at [210, 188] on span "molly@protiv.com" at bounding box center [325, 190] width 231 height 12
click at [204, 537] on button "Remove user from this workspace" at bounding box center [216, 541] width 139 height 18
click at [209, 589] on link "Yes" at bounding box center [203, 589] width 36 height 19
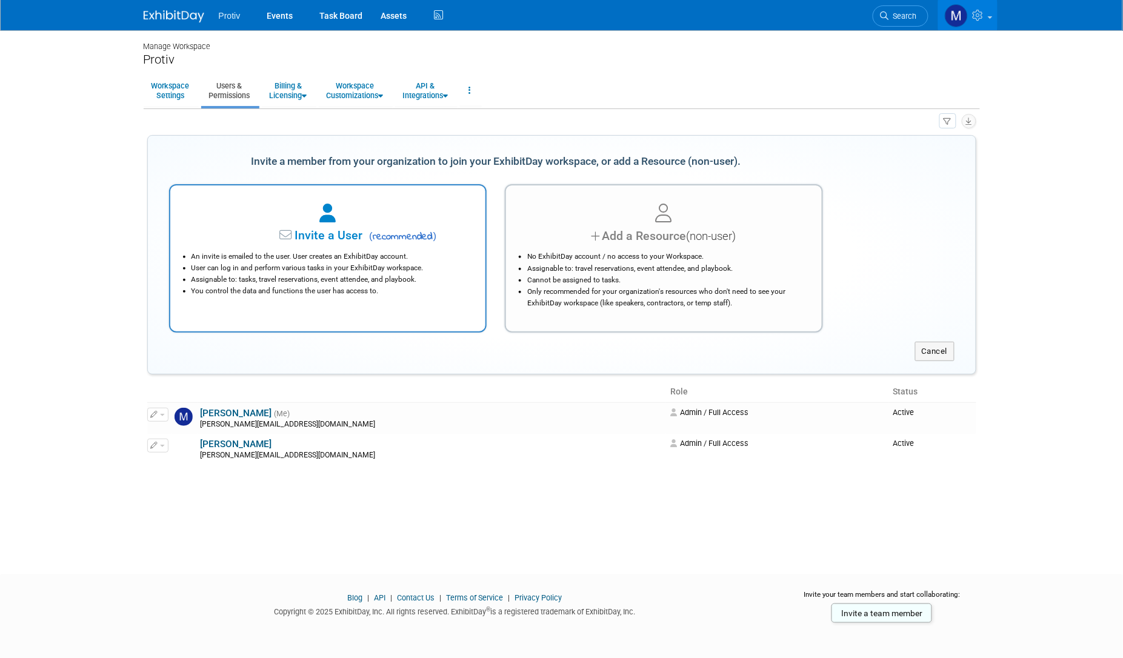
click at [321, 239] on span "Invite a User" at bounding box center [291, 236] width 144 height 14
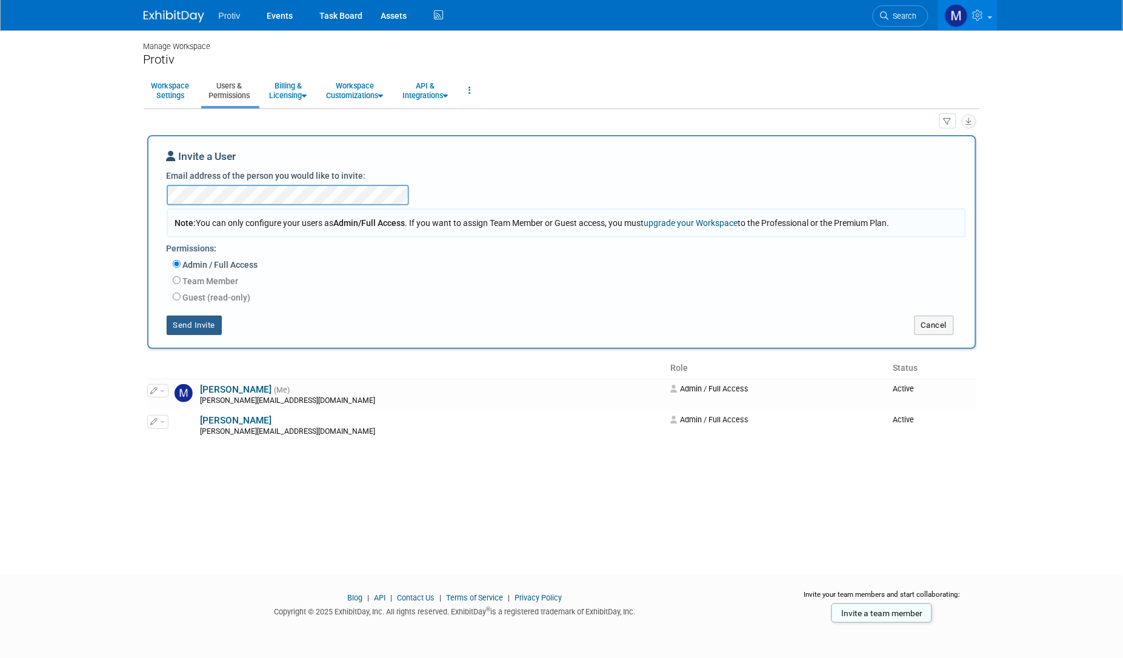
click at [207, 327] on button "Send Invite" at bounding box center [195, 325] width 56 height 19
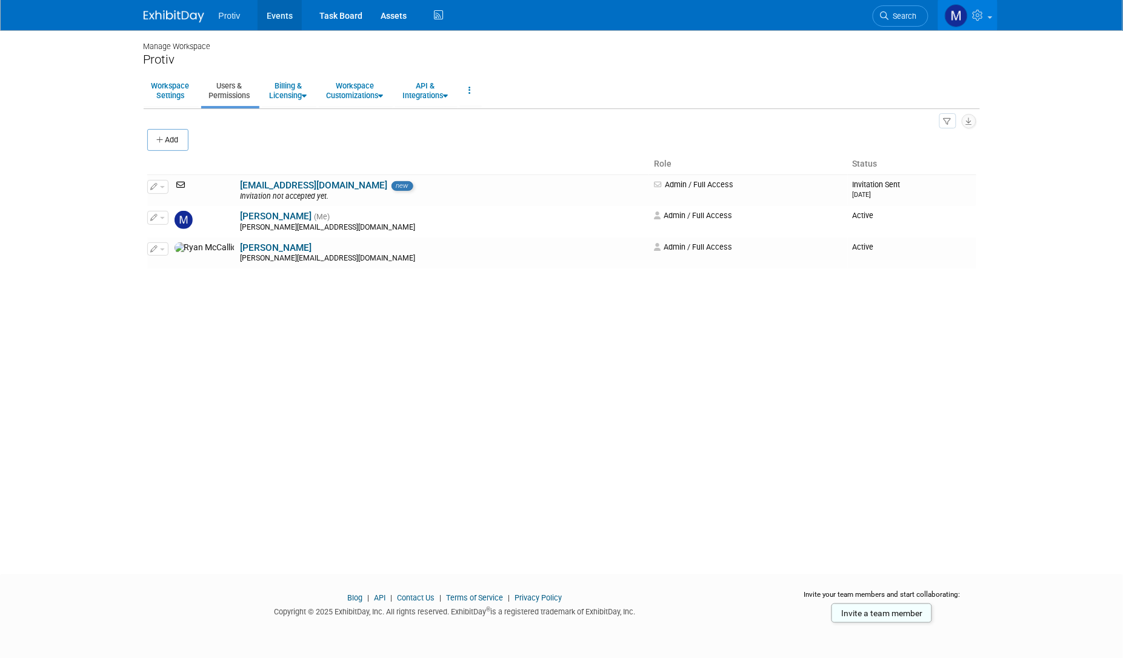
click at [278, 14] on link "Events" at bounding box center [280, 15] width 44 height 30
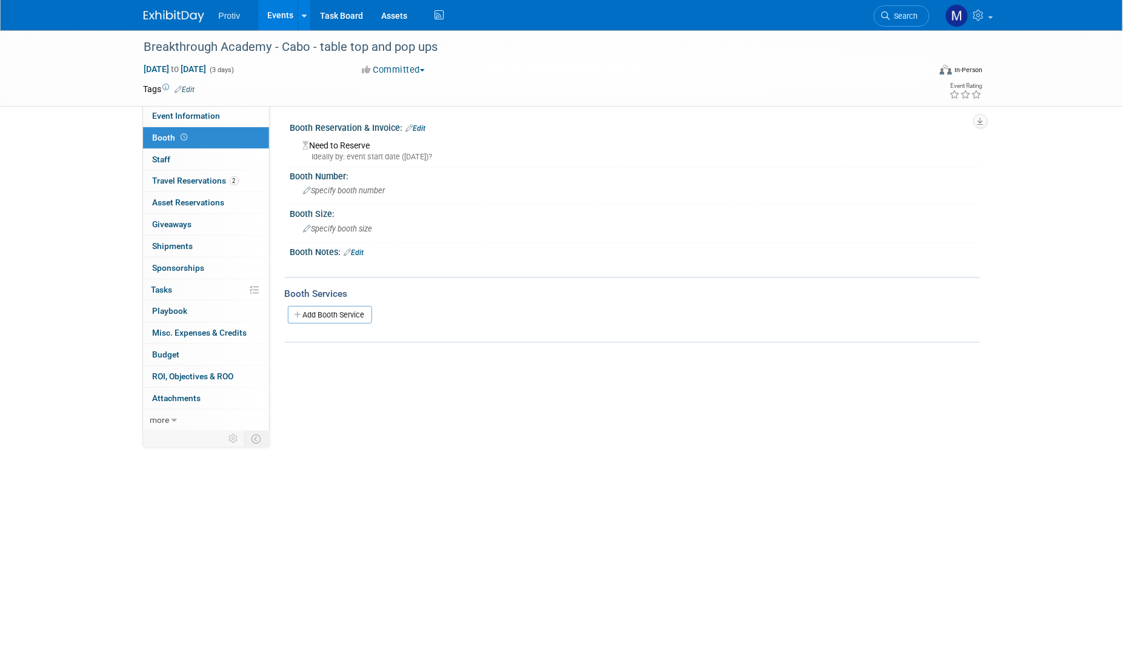
click at [419, 132] on link "Edit" at bounding box center [416, 128] width 20 height 8
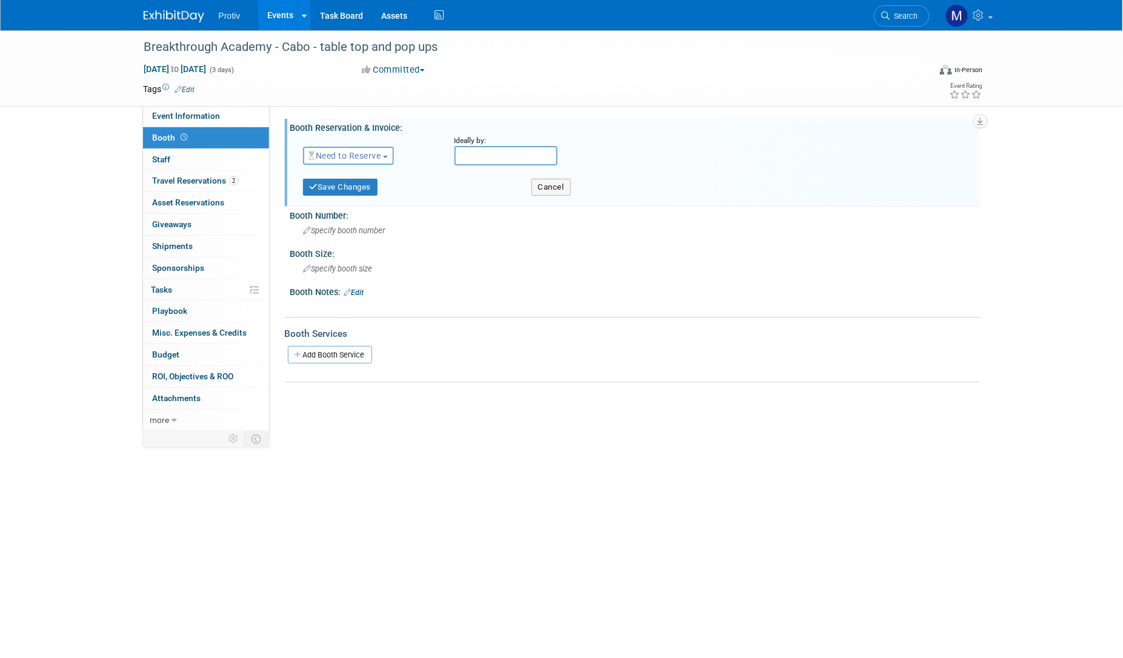
click at [381, 153] on span "Need to Reserve" at bounding box center [345, 156] width 72 height 10
click at [361, 187] on link "Reserved" at bounding box center [369, 193] width 130 height 17
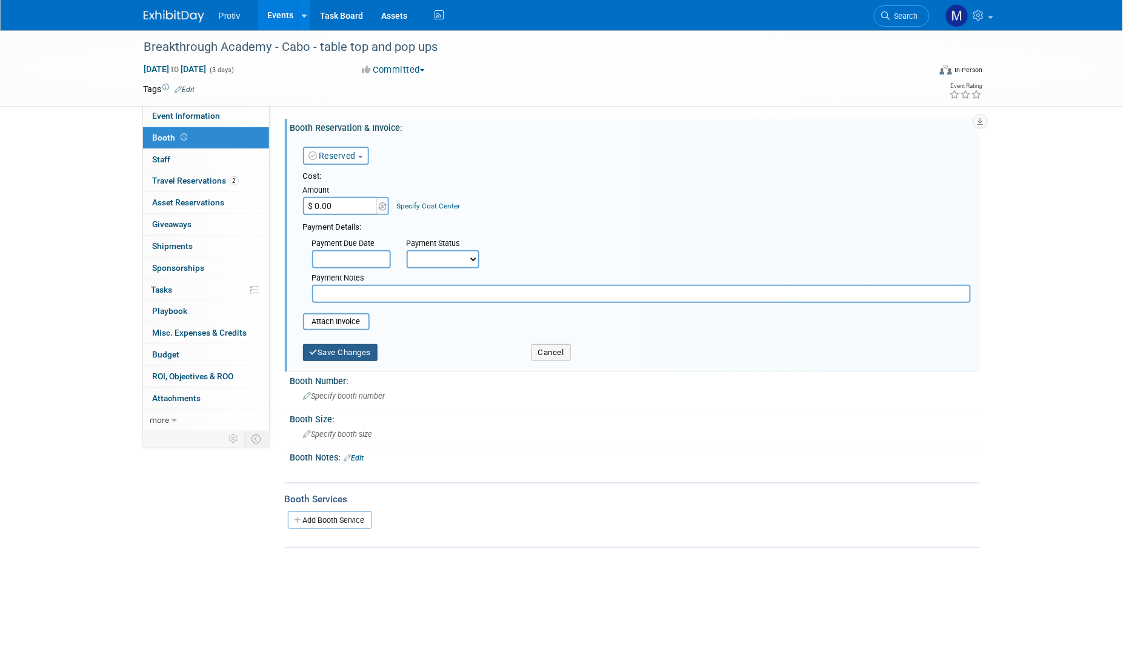
click at [347, 350] on button "Save Changes" at bounding box center [340, 352] width 75 height 17
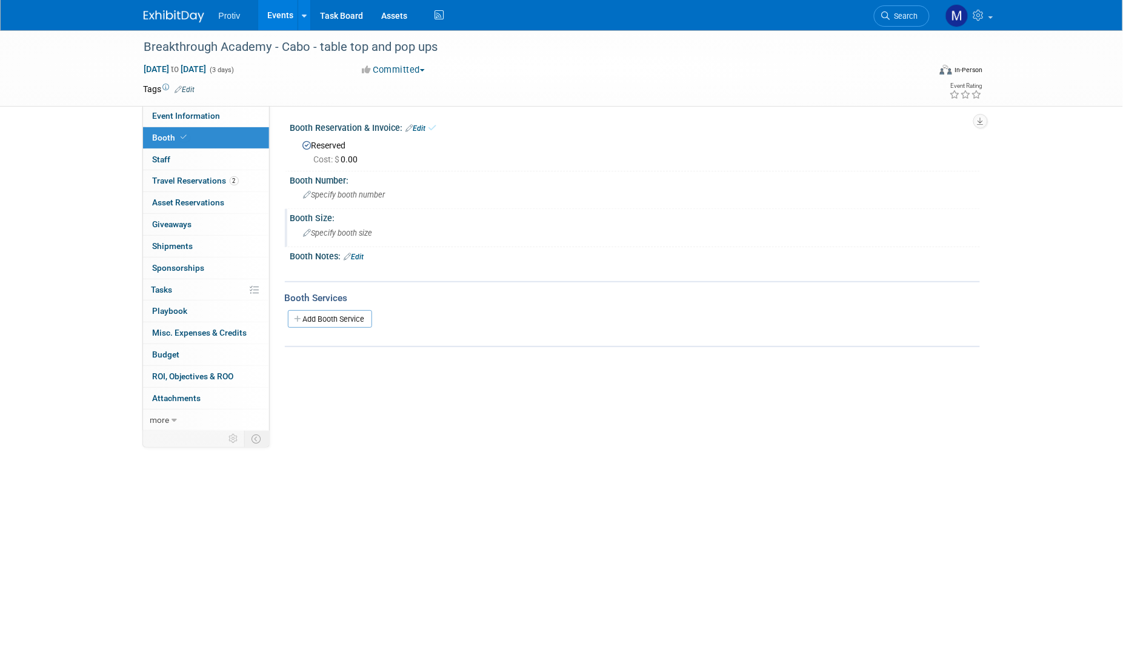
click at [342, 233] on span "Specify booth size" at bounding box center [338, 233] width 69 height 9
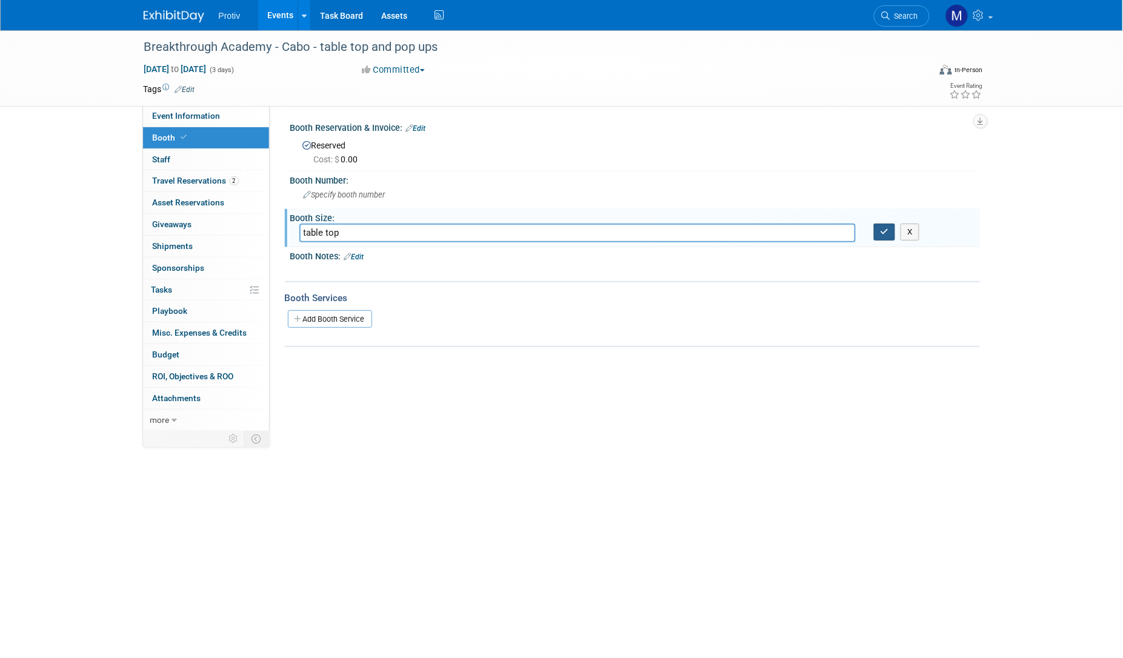
type input "table top"
click at [881, 233] on icon "button" at bounding box center [885, 232] width 8 height 8
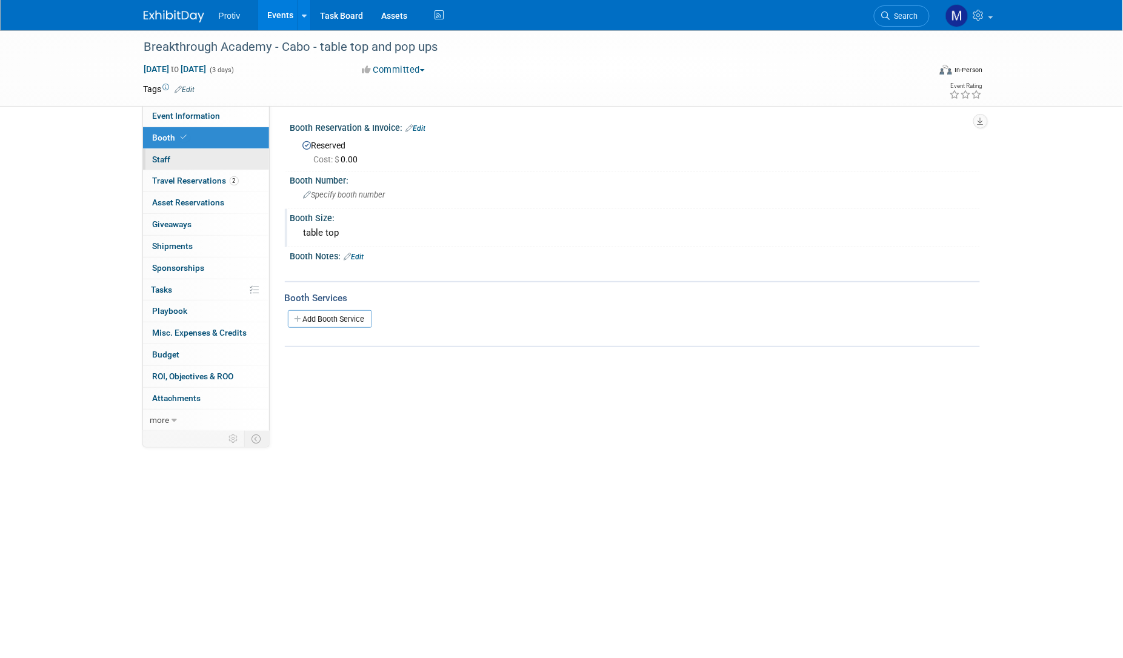
click at [177, 167] on link "0 Staff 0" at bounding box center [206, 159] width 126 height 21
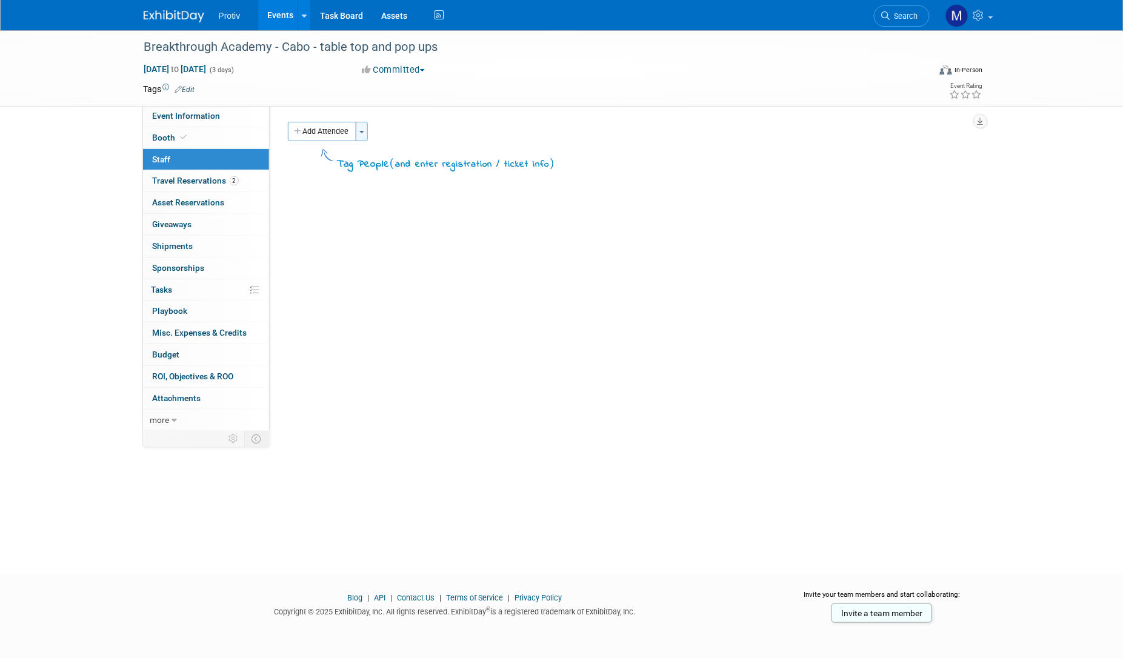
click at [361, 133] on button "Toggle Dropdown" at bounding box center [362, 131] width 12 height 19
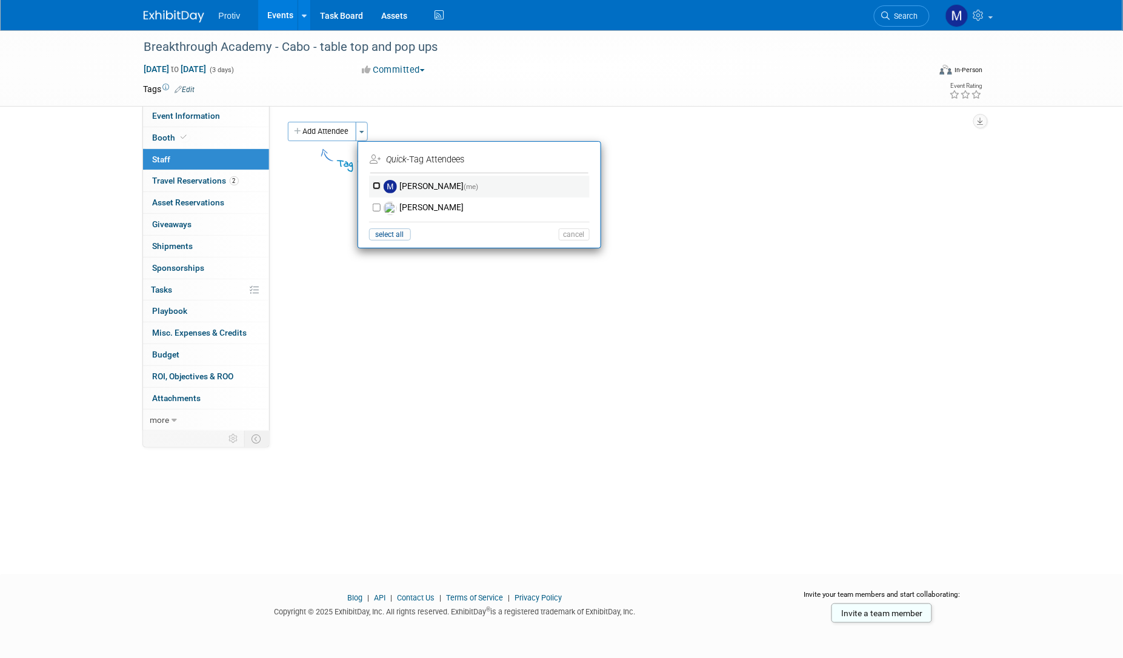
click at [373, 185] on input "Michael Fortinberry (me)" at bounding box center [377, 186] width 8 height 8
checkbox input "true"
click at [576, 158] on button "Apply" at bounding box center [570, 160] width 37 height 18
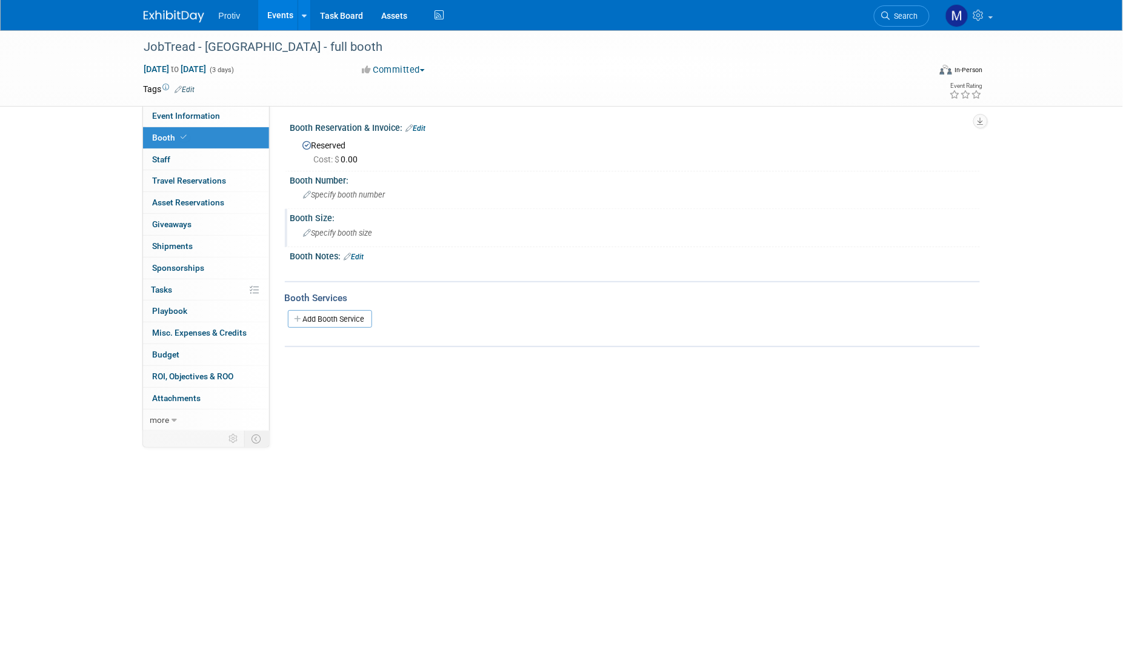
click at [349, 230] on span "Specify booth size" at bounding box center [338, 233] width 69 height 9
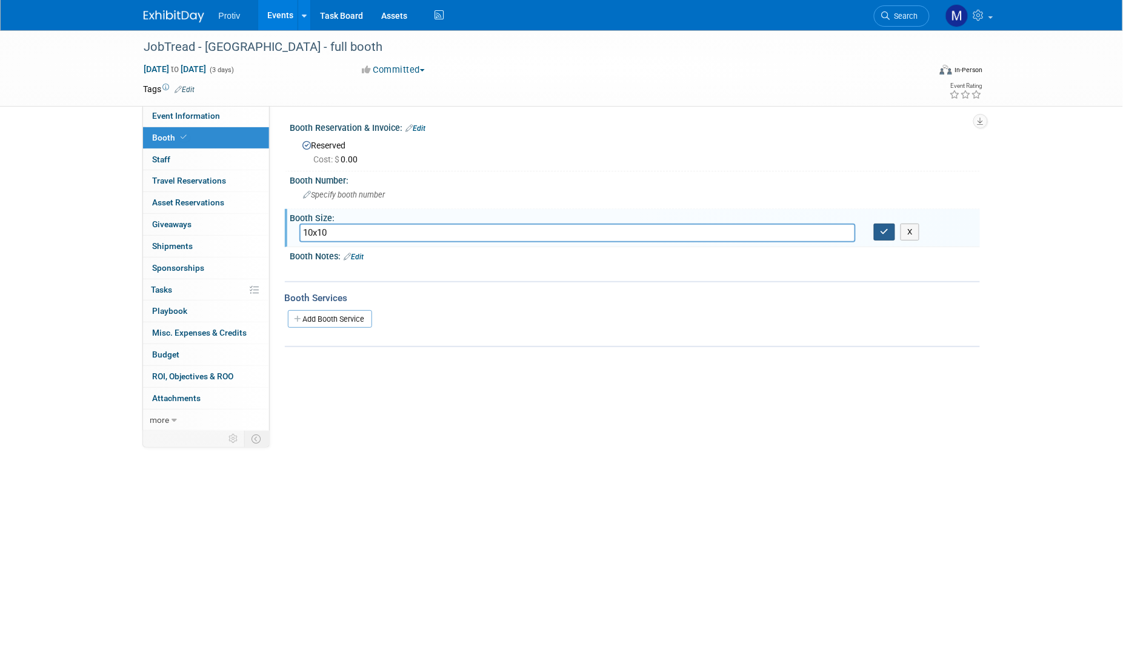
type input "10x10"
click at [879, 230] on button "button" at bounding box center [885, 232] width 22 height 17
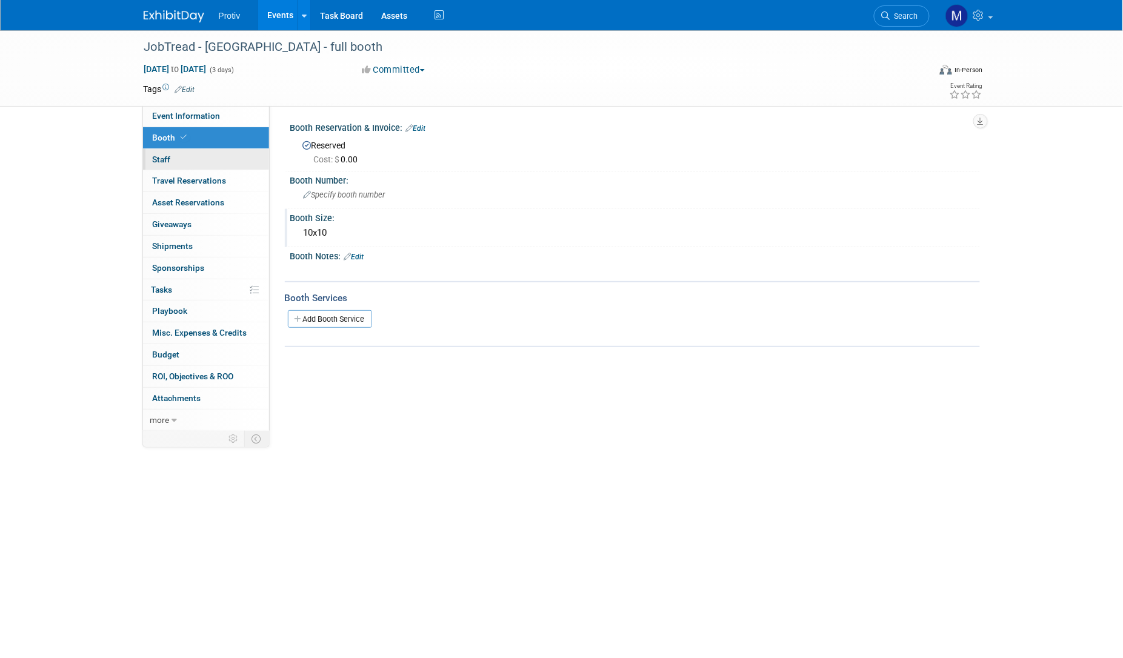
click at [161, 159] on span "Staff 0" at bounding box center [162, 160] width 18 height 10
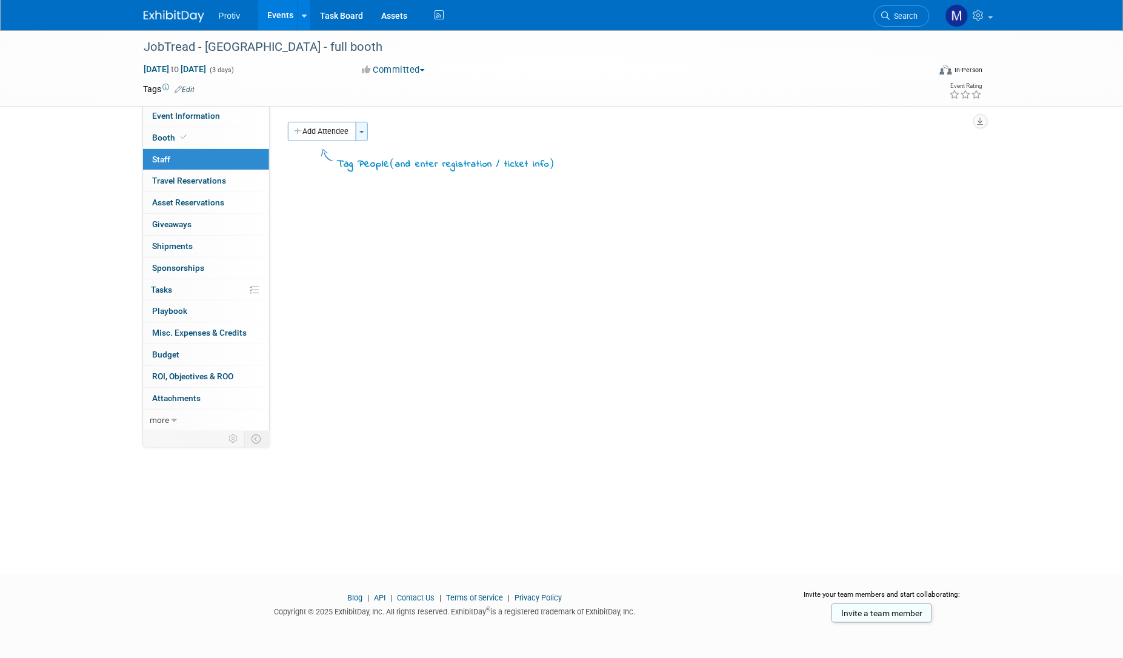
click at [360, 135] on button "Toggle Dropdown" at bounding box center [362, 131] width 12 height 19
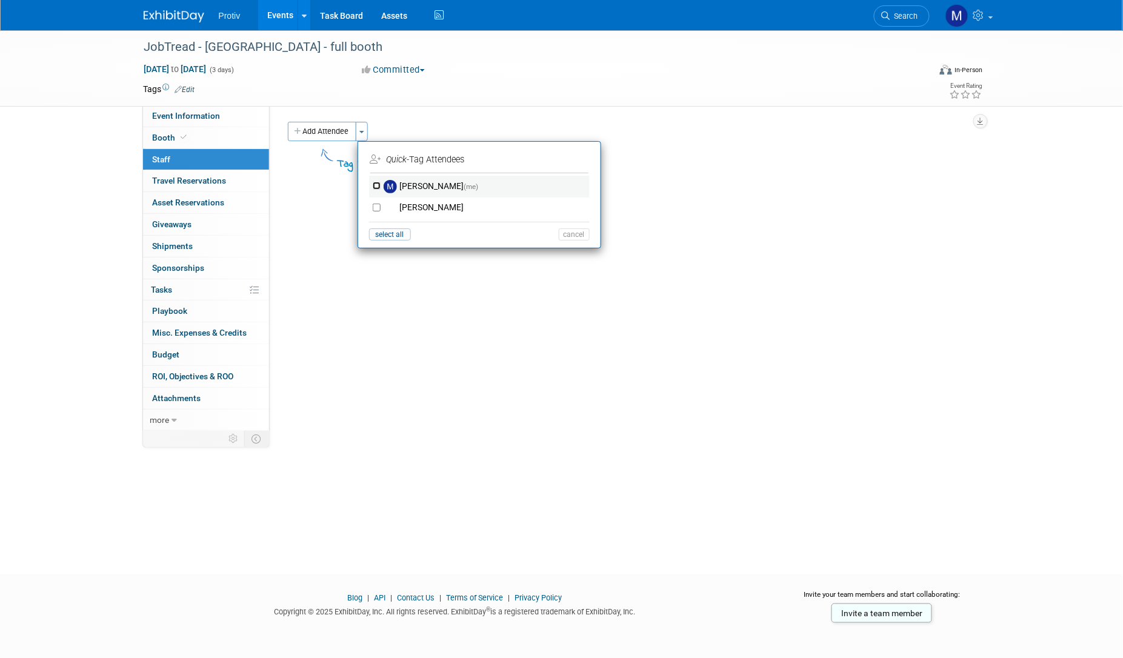
click at [373, 186] on input "[PERSON_NAME] (me)" at bounding box center [377, 186] width 8 height 8
checkbox input "true"
click at [570, 160] on button "Apply" at bounding box center [570, 160] width 37 height 18
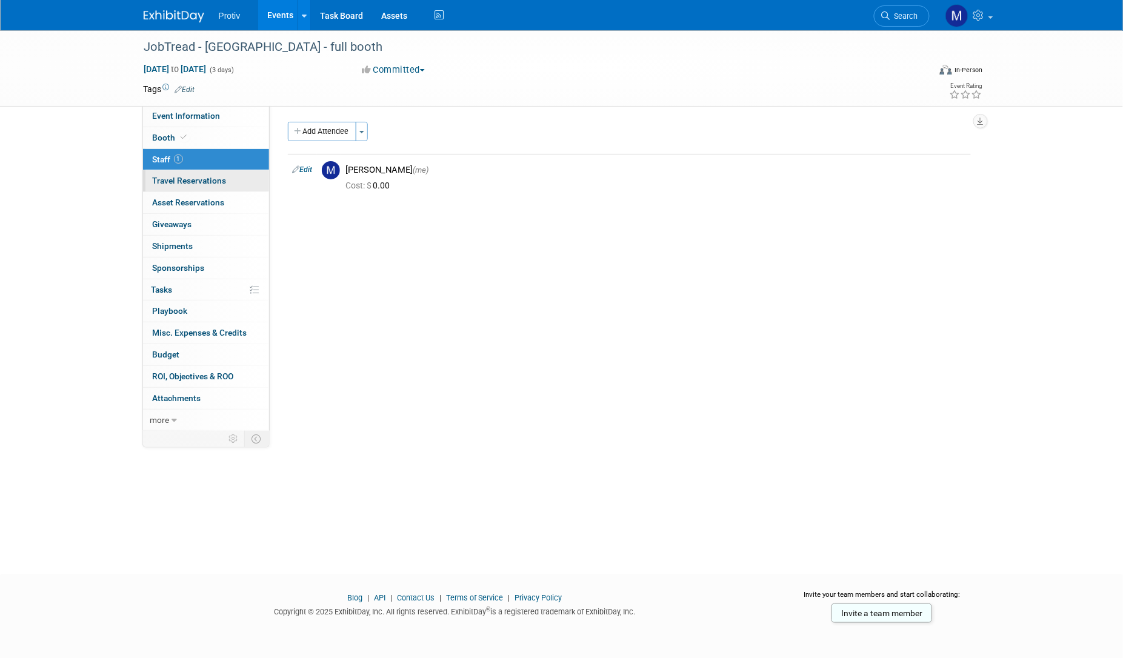
click at [194, 184] on span "Travel Reservations 0" at bounding box center [190, 181] width 74 height 10
